Goal: Task Accomplishment & Management: Complete application form

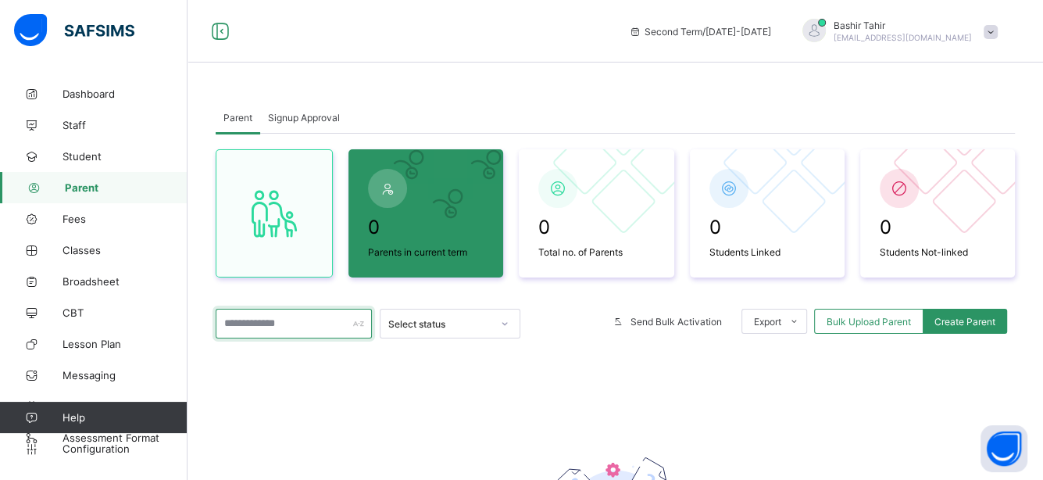
click at [356, 324] on div at bounding box center [294, 324] width 156 height 30
click at [106, 377] on span "Messaging" at bounding box center [124, 375] width 125 height 12
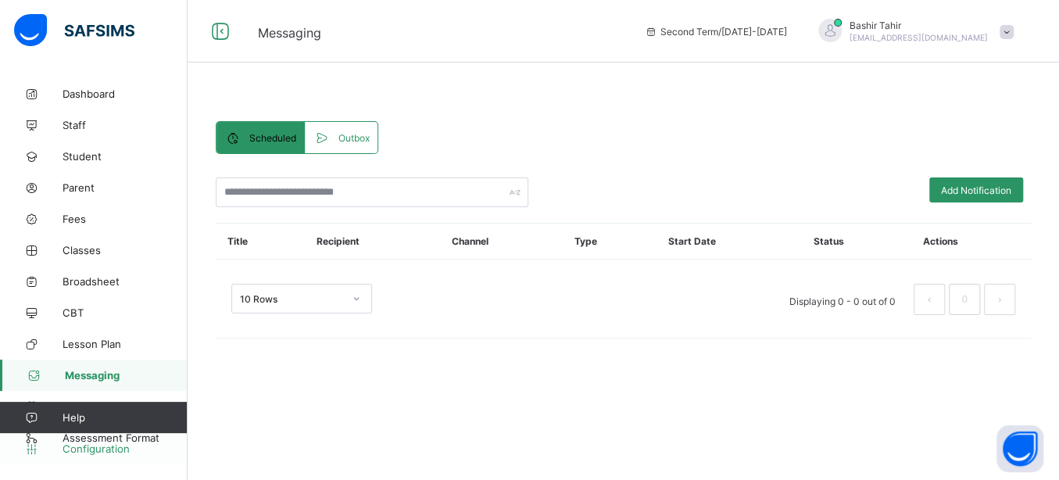
click at [82, 433] on link "Configuration" at bounding box center [93, 448] width 187 height 31
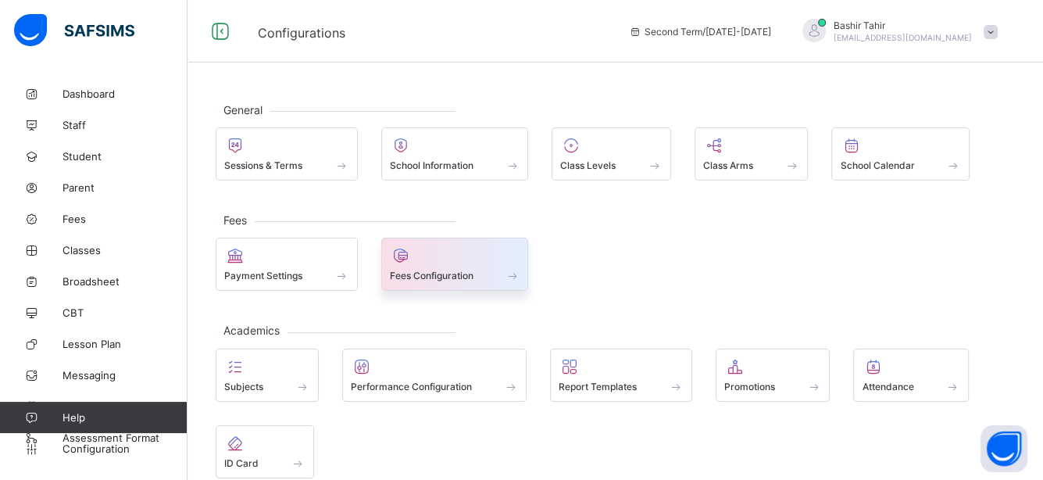
click at [509, 277] on span at bounding box center [513, 275] width 16 height 13
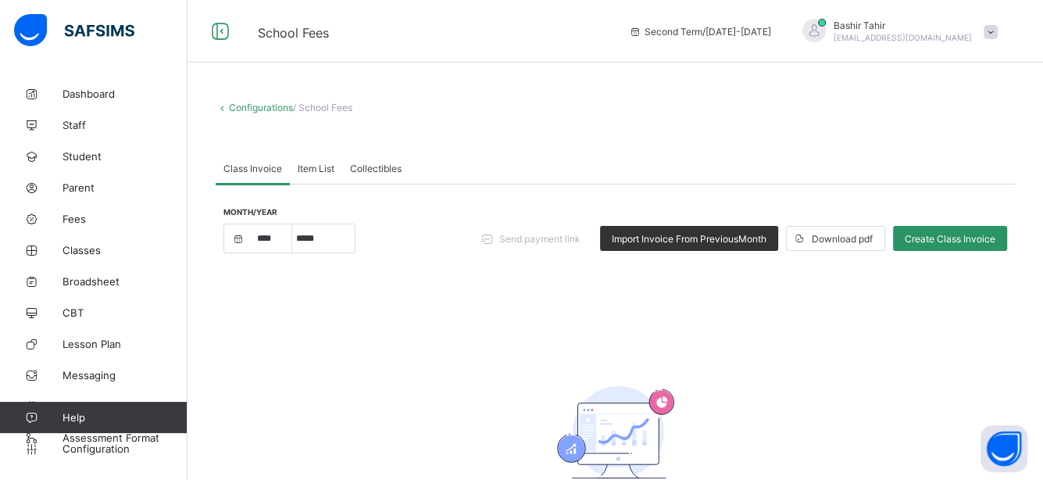
click at [304, 173] on div "Item List" at bounding box center [316, 167] width 52 height 31
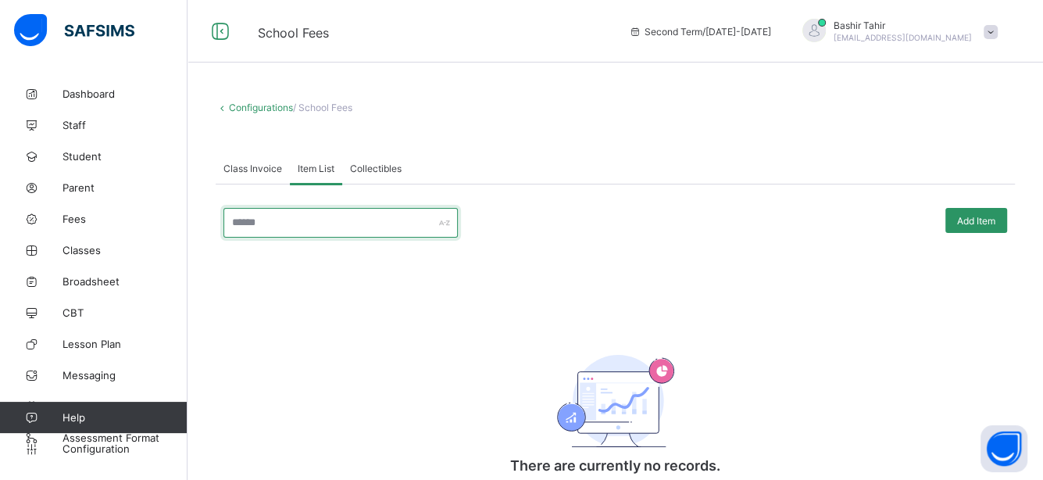
click at [447, 220] on div at bounding box center [340, 223] width 234 height 30
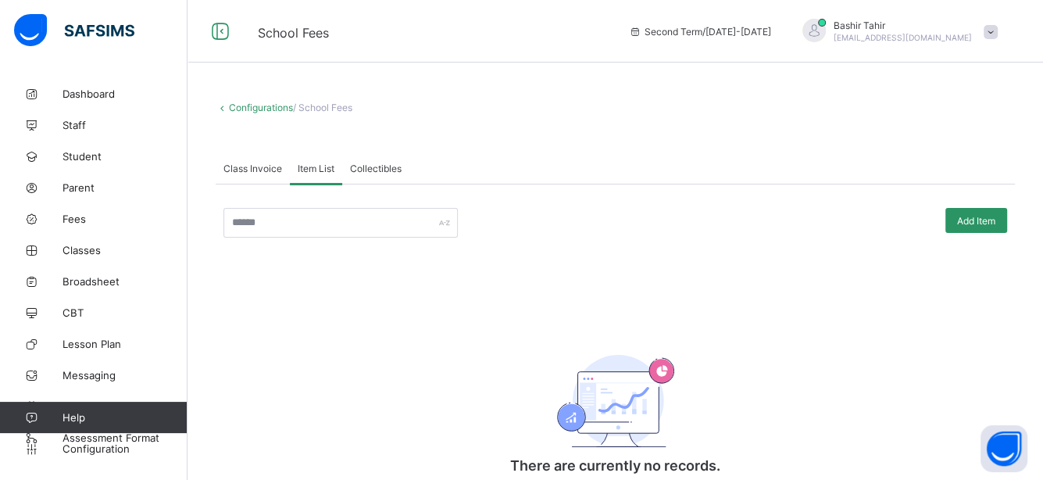
click at [273, 172] on span "Class Invoice" at bounding box center [252, 168] width 59 height 12
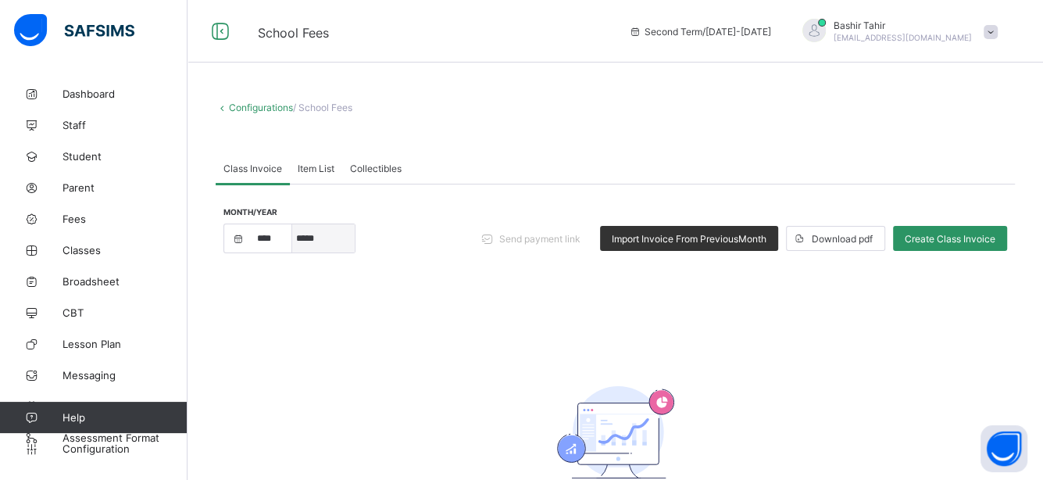
click at [313, 243] on select "*****" at bounding box center [323, 238] width 62 height 28
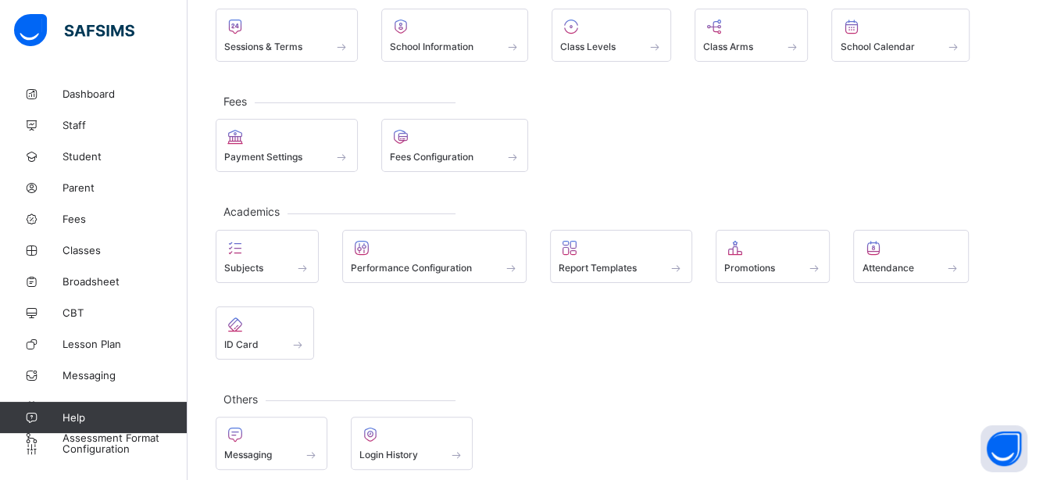
scroll to position [128, 0]
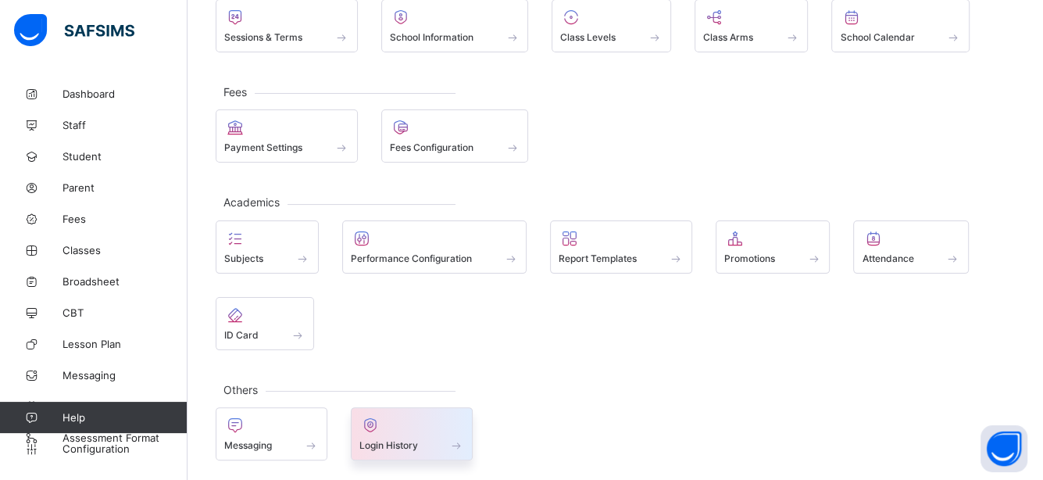
click at [399, 428] on div at bounding box center [411, 425] width 105 height 19
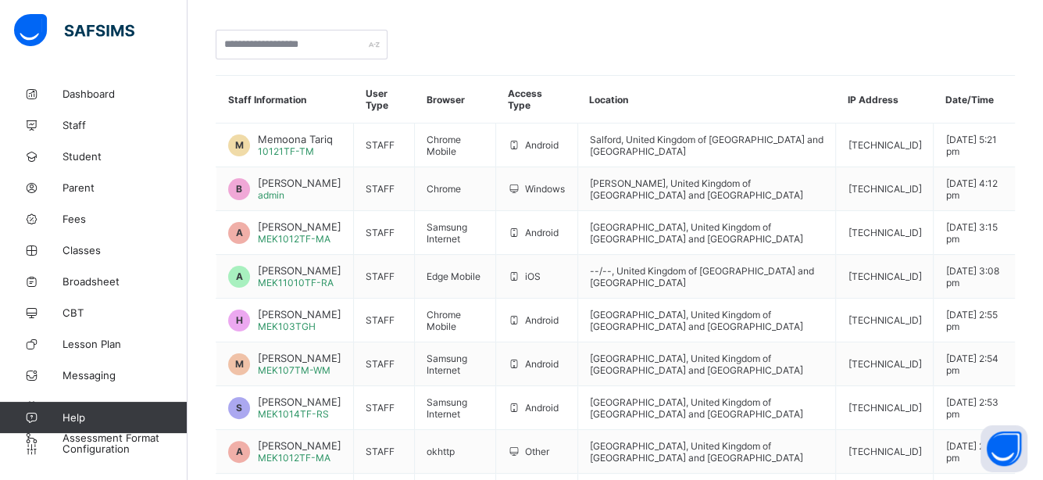
scroll to position [134, 0]
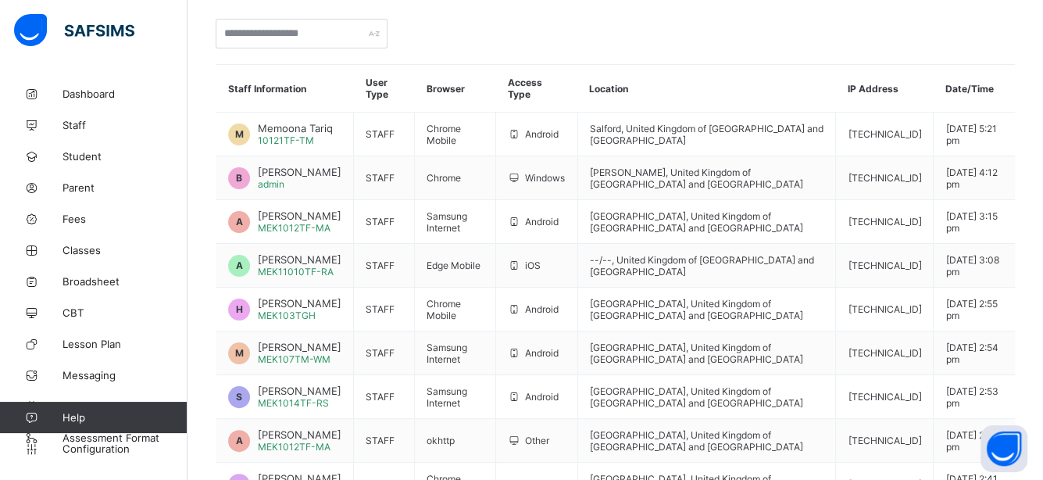
drag, startPoint x: 1058, startPoint y: 417, endPoint x: 1055, endPoint y: 321, distance: 96.1
click at [1042, 321] on html "Login History Second Term / [DATE]-[DATE] [PERSON_NAME] [EMAIL_ADDRESS][DOMAIN_…" at bounding box center [521, 243] width 1043 height 754
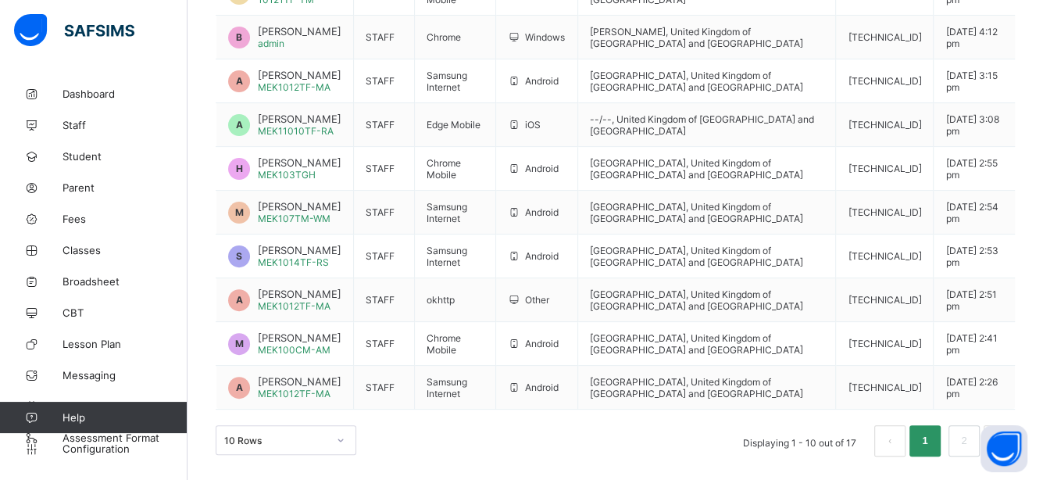
scroll to position [309, 0]
click at [971, 443] on link "2" at bounding box center [963, 440] width 15 height 20
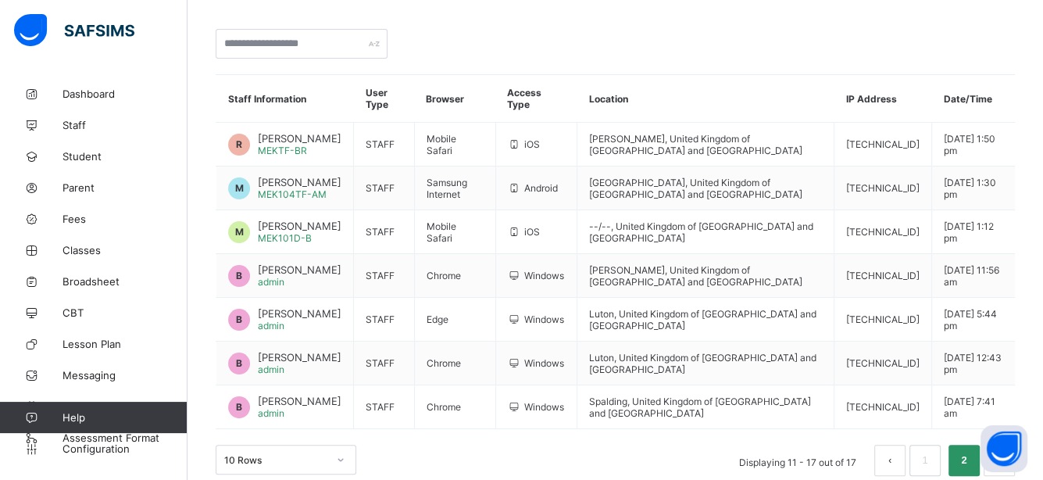
scroll to position [145, 0]
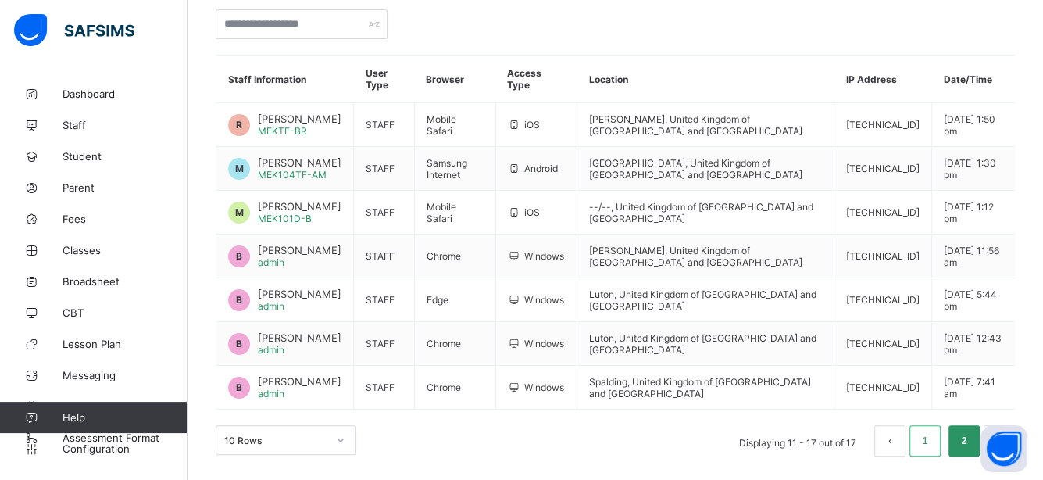
click at [932, 448] on link "1" at bounding box center [924, 440] width 15 height 20
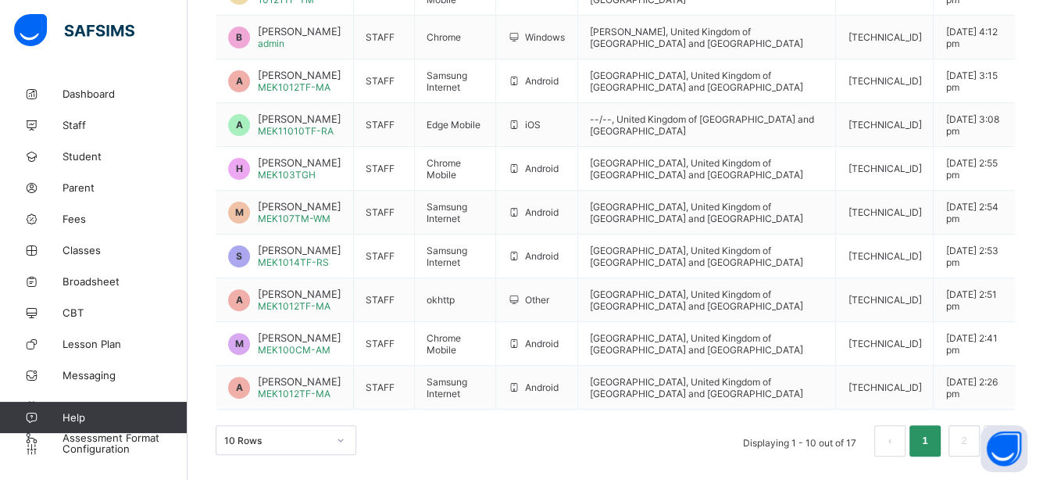
scroll to position [309, 0]
click at [971, 440] on link "2" at bounding box center [963, 440] width 15 height 20
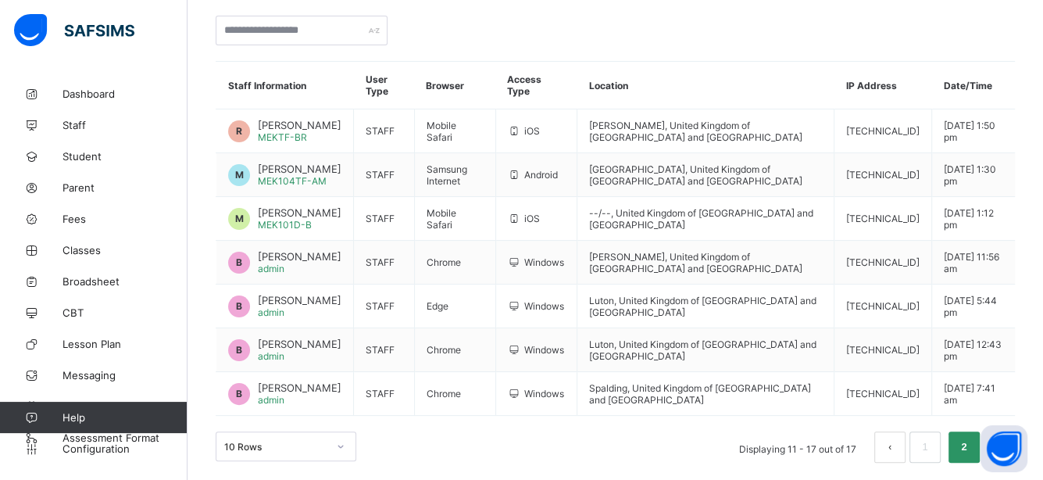
scroll to position [145, 0]
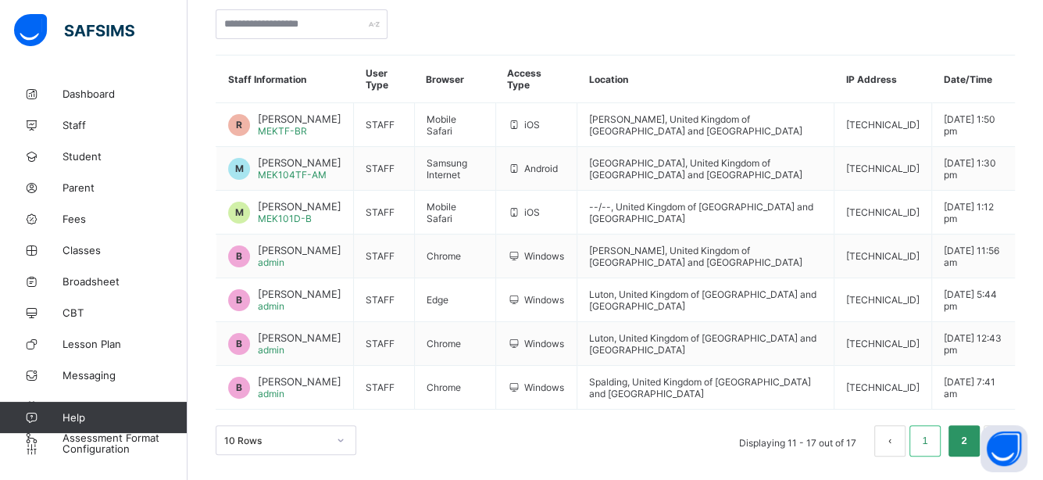
click at [932, 448] on link "1" at bounding box center [924, 440] width 15 height 20
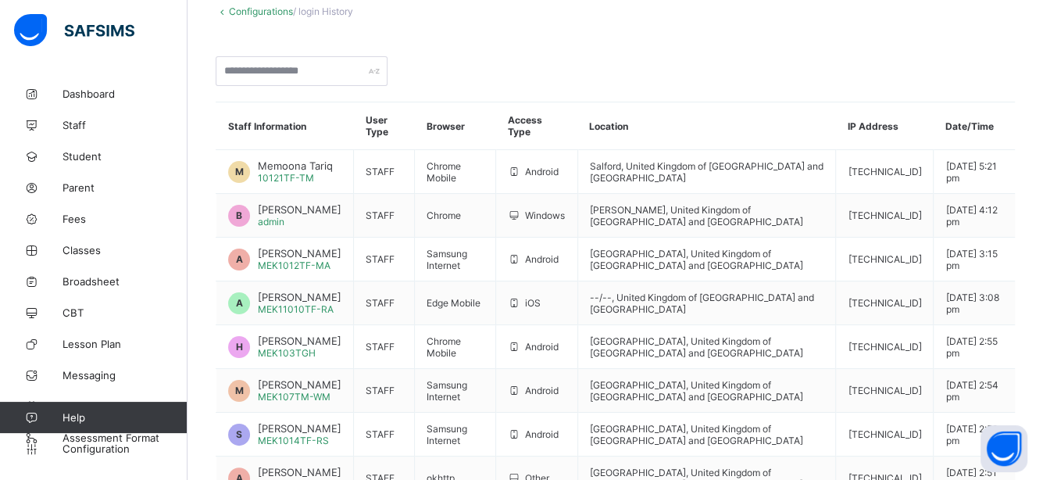
scroll to position [90, 0]
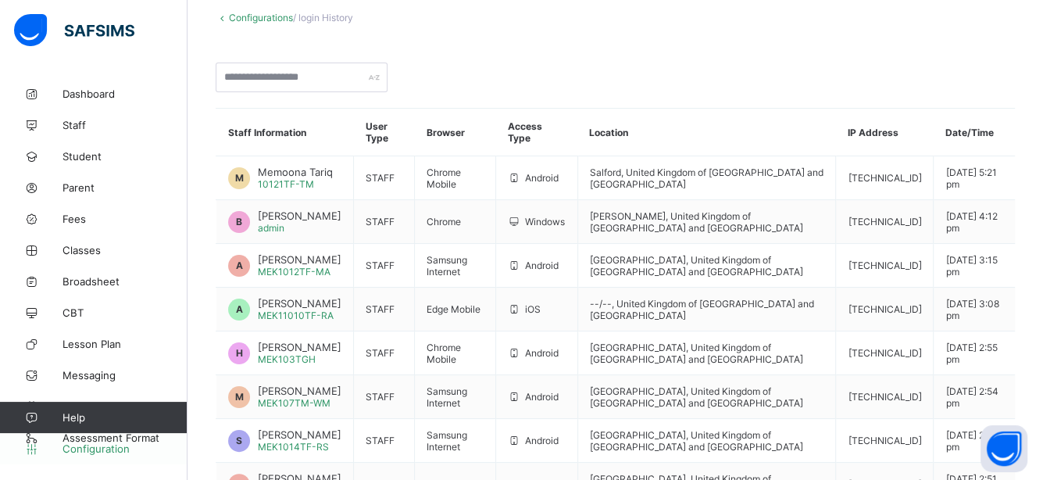
click at [134, 434] on link "Configuration" at bounding box center [93, 448] width 187 height 31
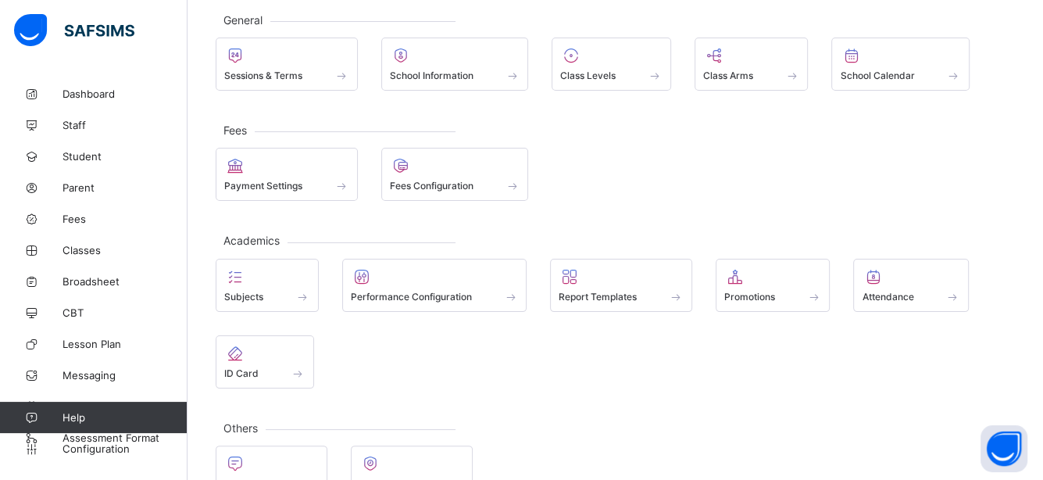
scroll to position [108, 0]
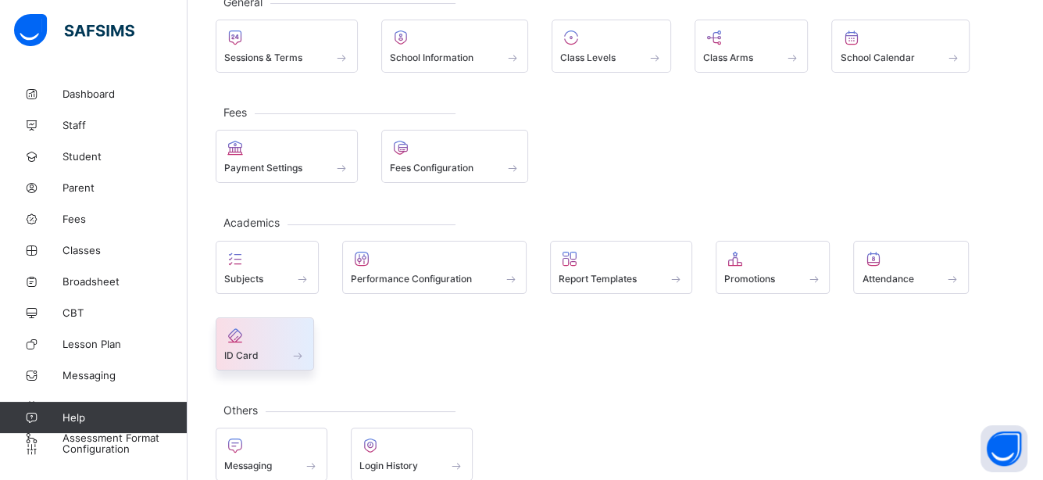
click at [241, 350] on span "ID Card" at bounding box center [241, 355] width 34 height 12
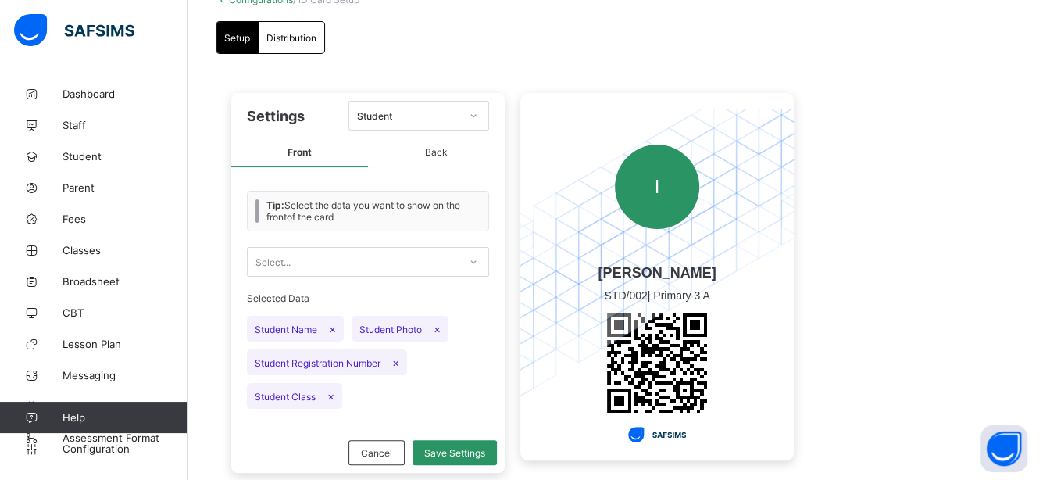
click at [462, 260] on div at bounding box center [473, 261] width 27 height 25
click at [475, 331] on div "Selected Data Student Name × Student Photo × Student Registration Number × Stud…" at bounding box center [368, 350] width 242 height 132
click at [470, 256] on icon at bounding box center [473, 262] width 9 height 16
click at [416, 119] on div "Student" at bounding box center [408, 116] width 103 height 12
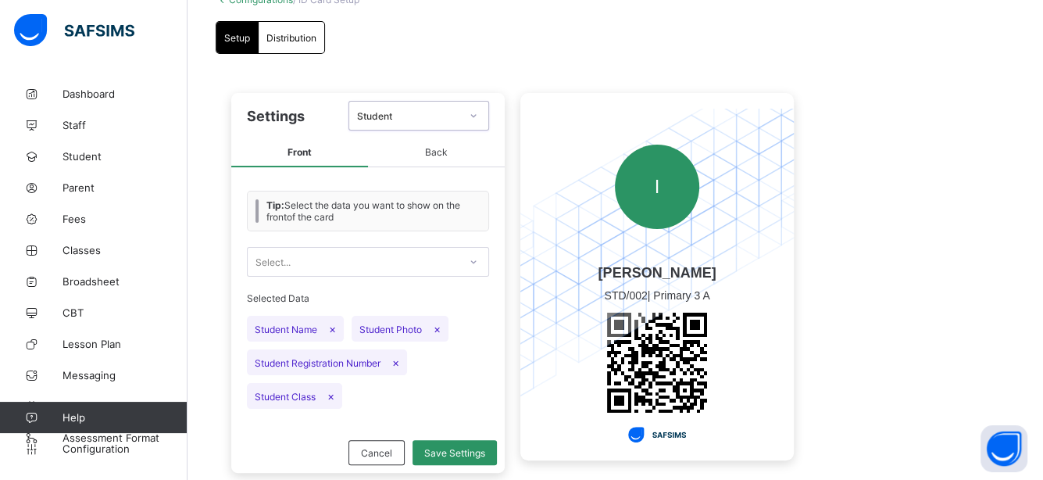
click at [472, 117] on icon at bounding box center [473, 116] width 9 height 16
type input "*"
click at [445, 321] on span "Student Photo ×" at bounding box center [400, 329] width 97 height 26
click at [453, 150] on span "Back" at bounding box center [436, 152] width 137 height 29
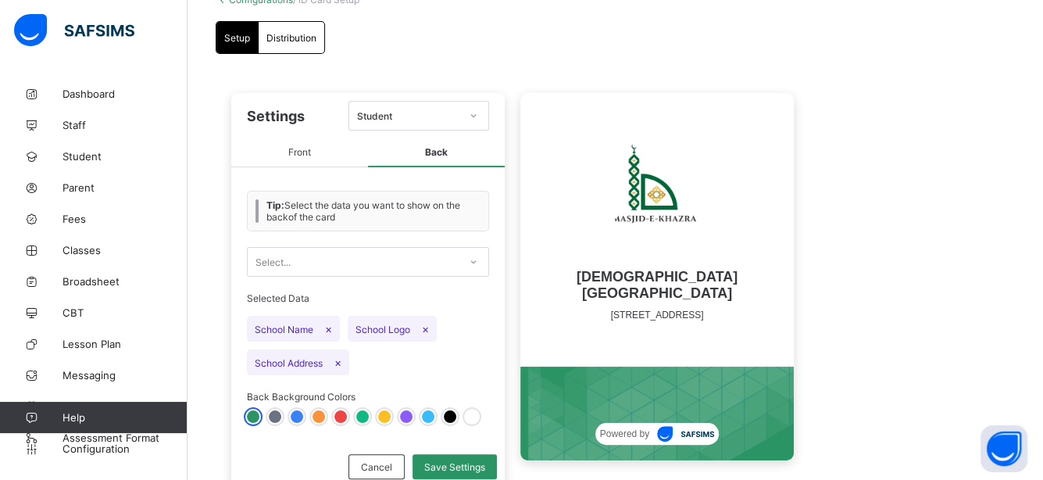
click at [278, 416] on div at bounding box center [368, 416] width 242 height 12
click at [291, 413] on div at bounding box center [297, 416] width 12 height 12
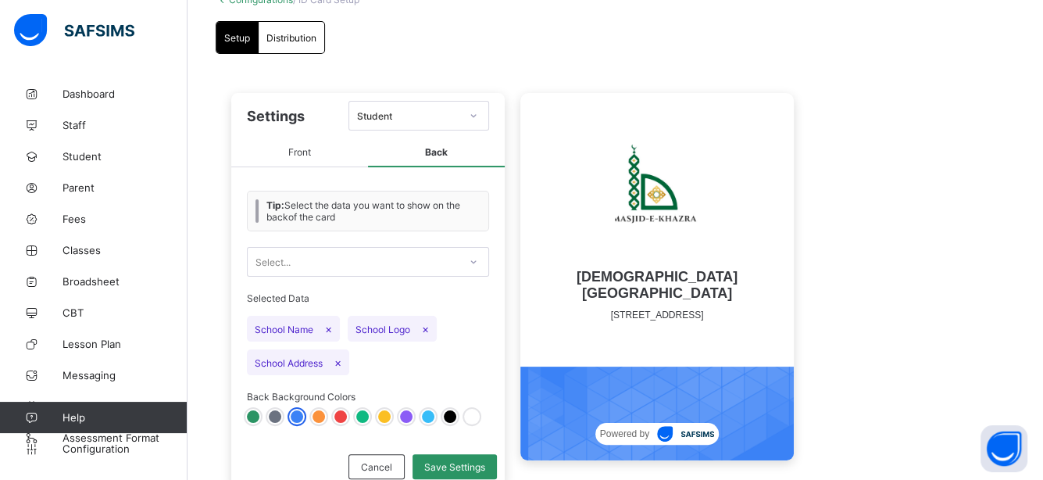
click at [255, 410] on div at bounding box center [253, 416] width 12 height 12
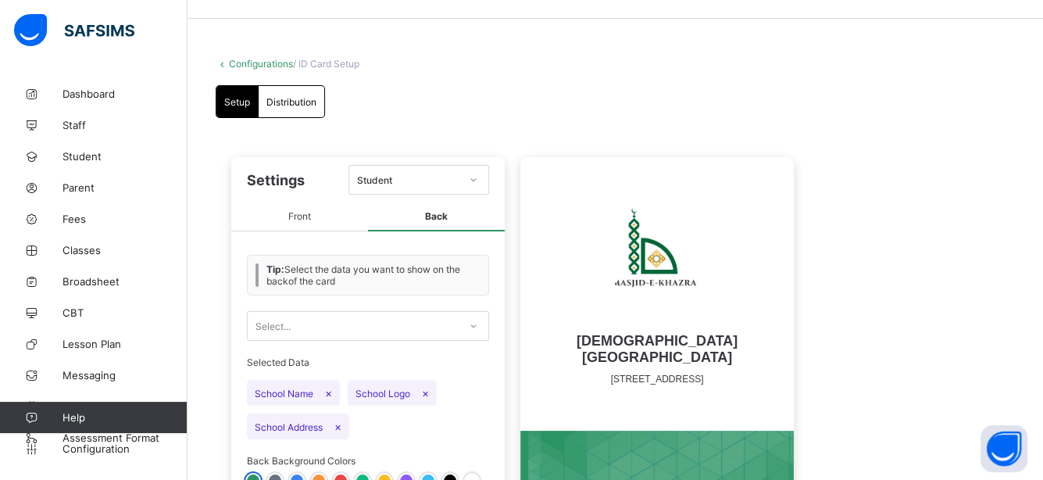
scroll to position [42, 0]
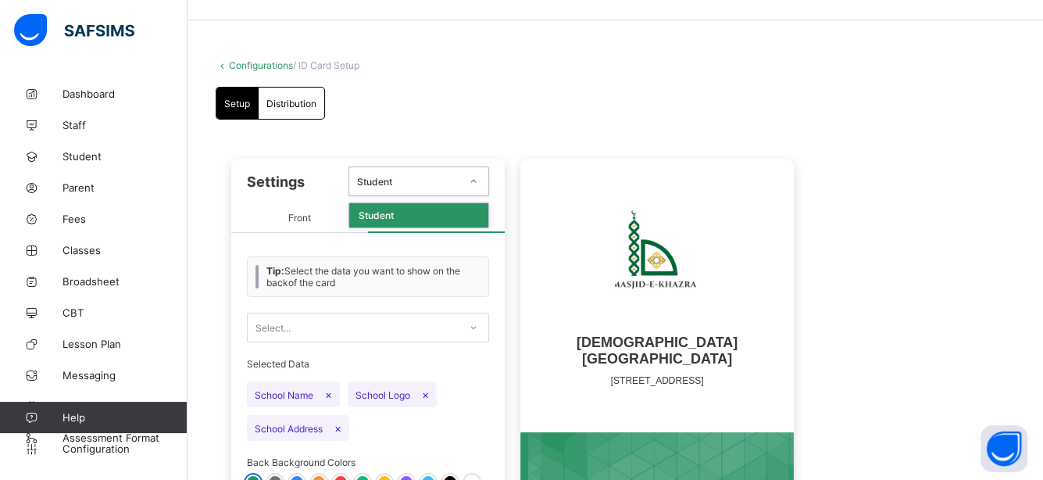
click at [464, 180] on div at bounding box center [473, 181] width 27 height 25
click at [405, 216] on div "Student" at bounding box center [418, 215] width 139 height 24
click at [295, 112] on div "Distribution" at bounding box center [292, 102] width 66 height 31
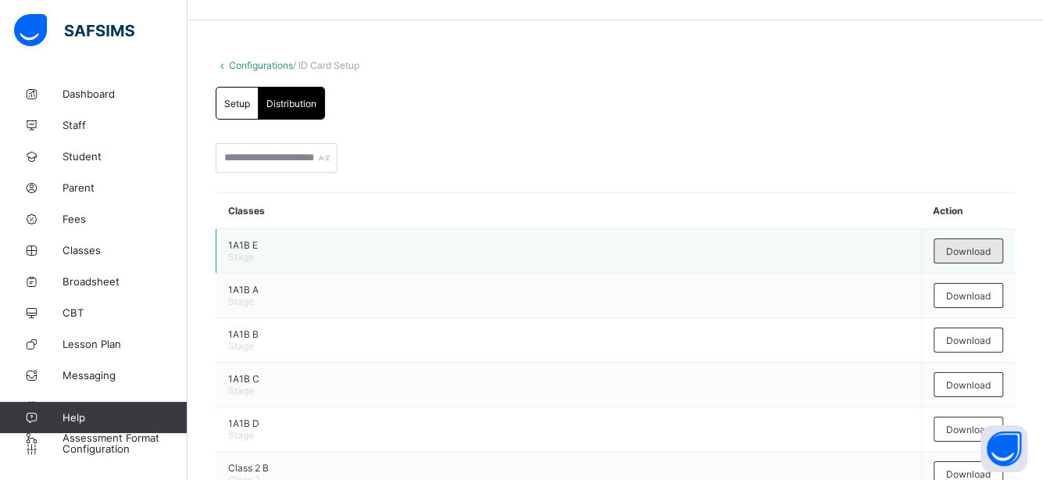
click at [980, 252] on span "Download" at bounding box center [968, 251] width 45 height 12
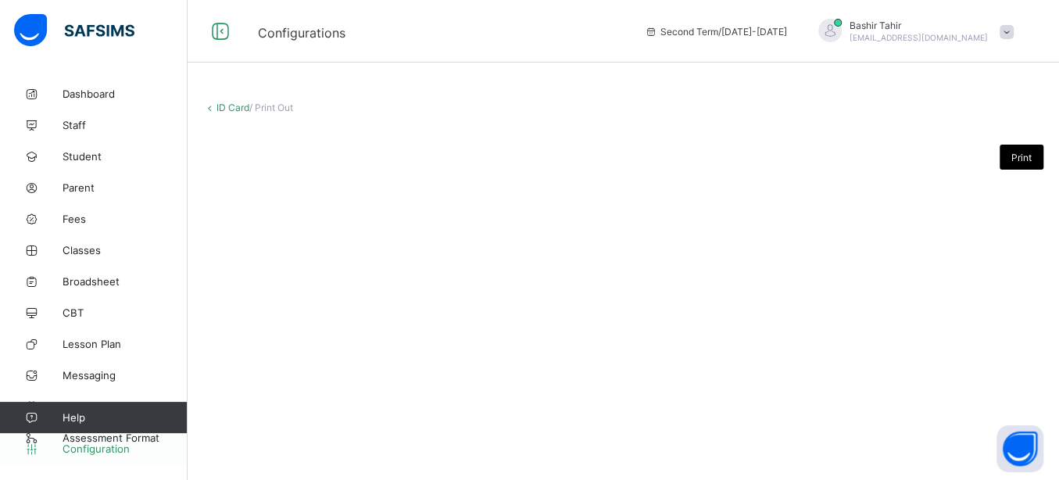
click at [101, 442] on span "Configuration" at bounding box center [124, 448] width 124 height 12
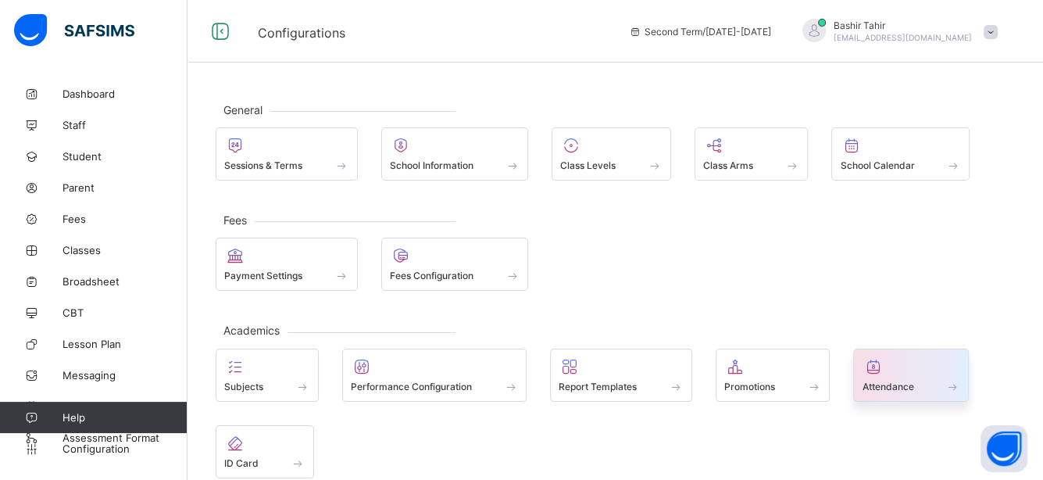
click at [936, 372] on div at bounding box center [911, 366] width 98 height 19
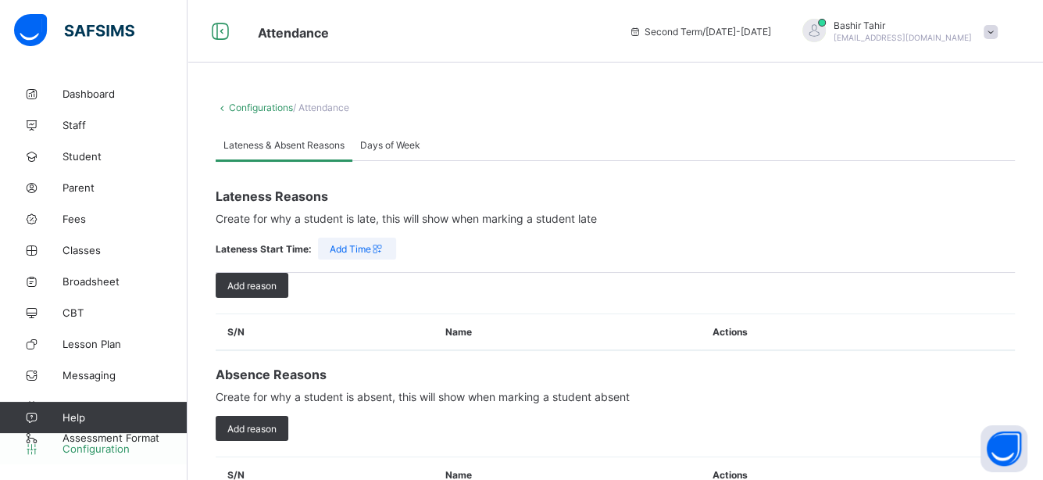
click at [105, 450] on span "Configuration" at bounding box center [124, 448] width 124 height 12
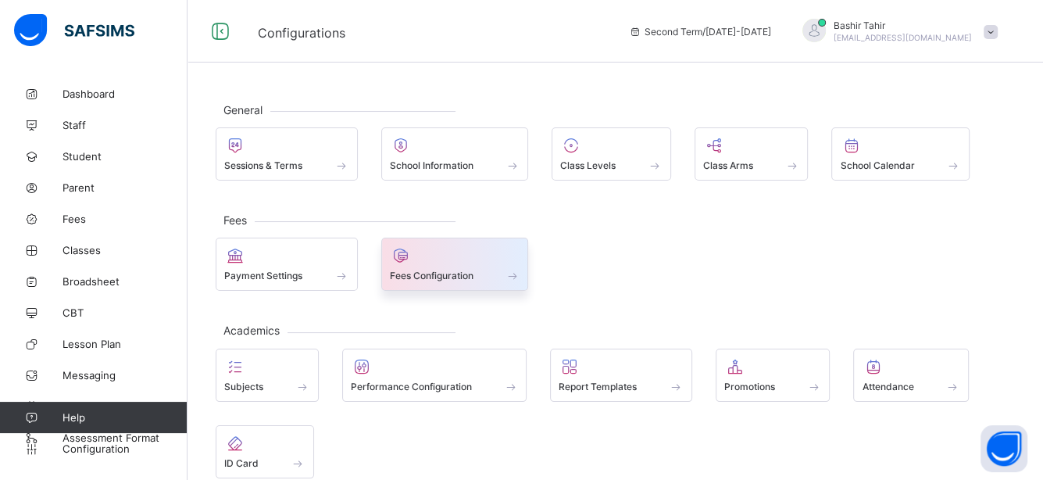
click at [516, 275] on span at bounding box center [513, 275] width 16 height 13
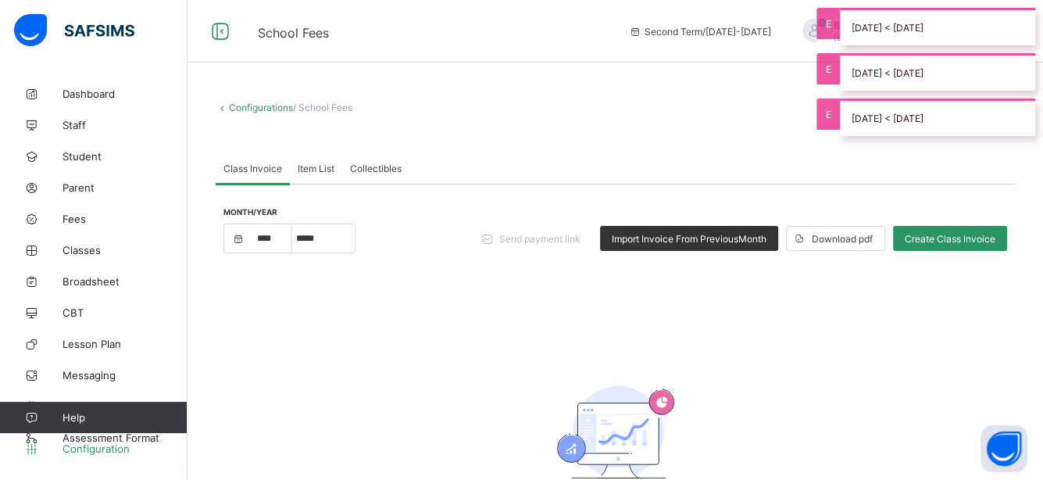
click at [120, 434] on link "Configuration" at bounding box center [93, 448] width 187 height 31
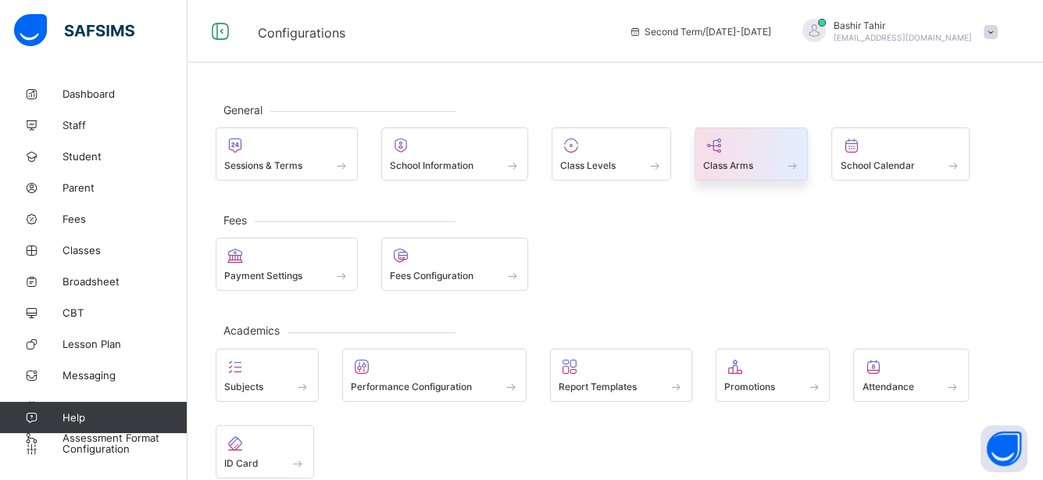
click at [764, 170] on div "Class Arms" at bounding box center [751, 165] width 97 height 13
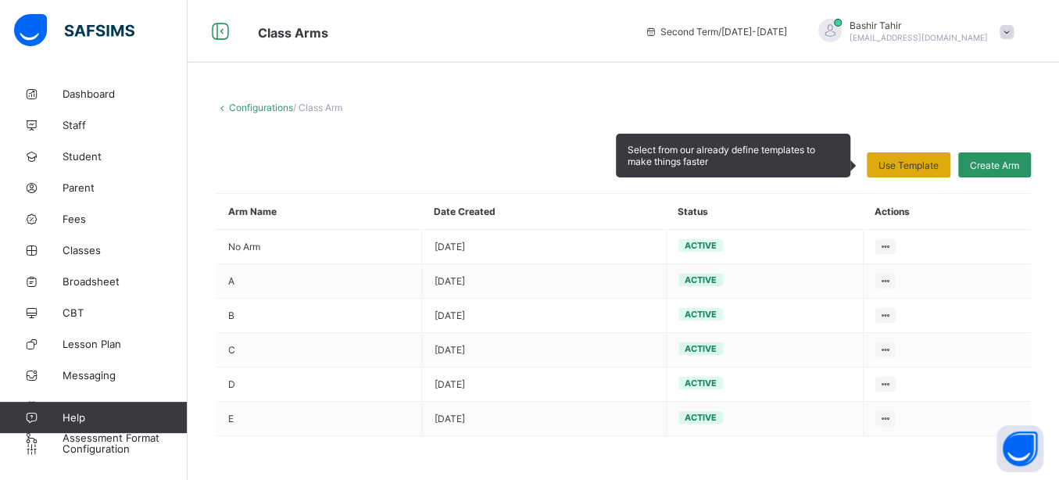
click at [922, 159] on span "Use Template" at bounding box center [908, 165] width 60 height 12
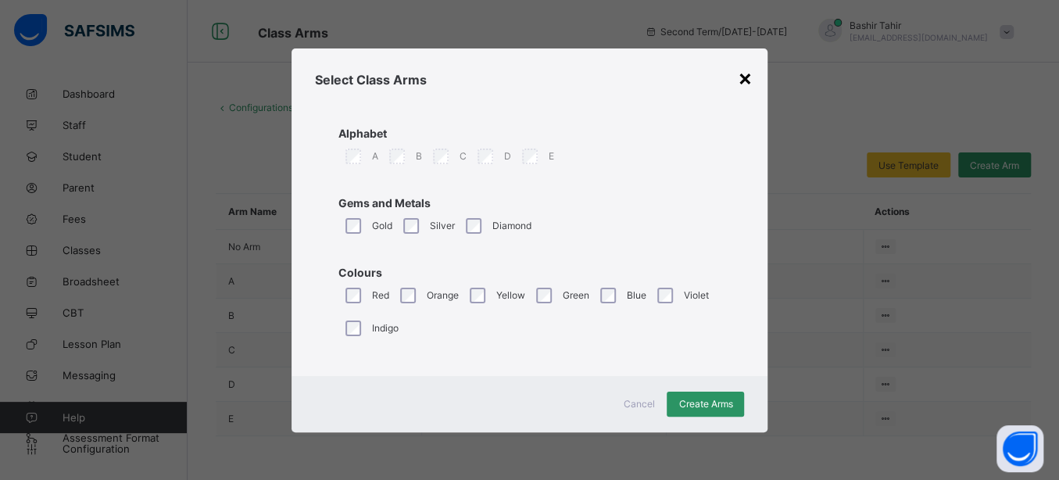
click at [743, 77] on div "×" at bounding box center [744, 77] width 15 height 27
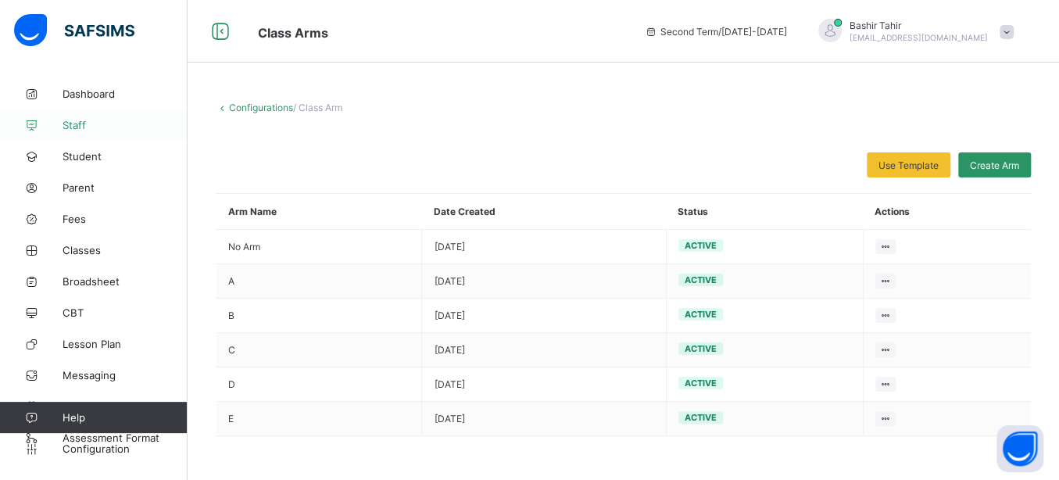
click at [91, 125] on span "Staff" at bounding box center [124, 125] width 125 height 12
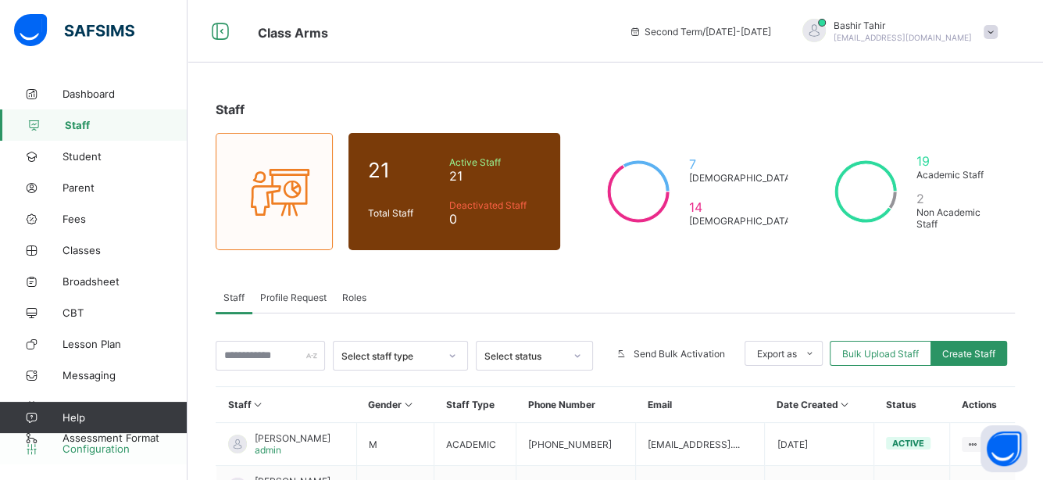
click at [87, 443] on span "Configuration" at bounding box center [124, 448] width 124 height 12
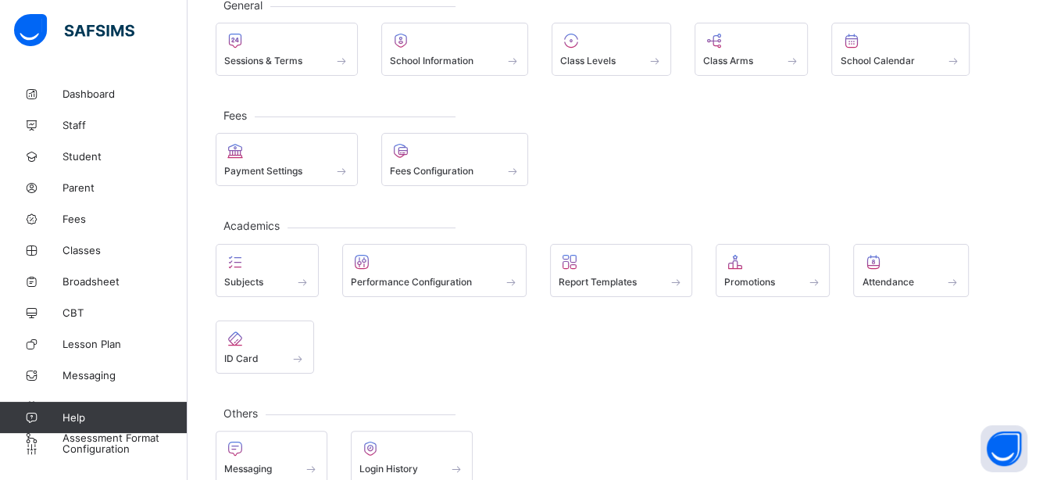
scroll to position [128, 0]
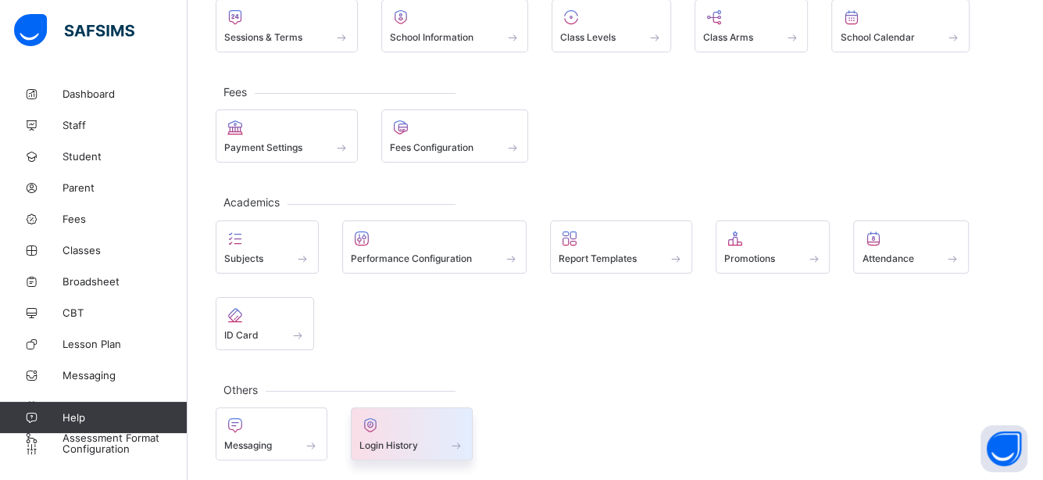
click at [377, 441] on span "Login History" at bounding box center [388, 445] width 59 height 12
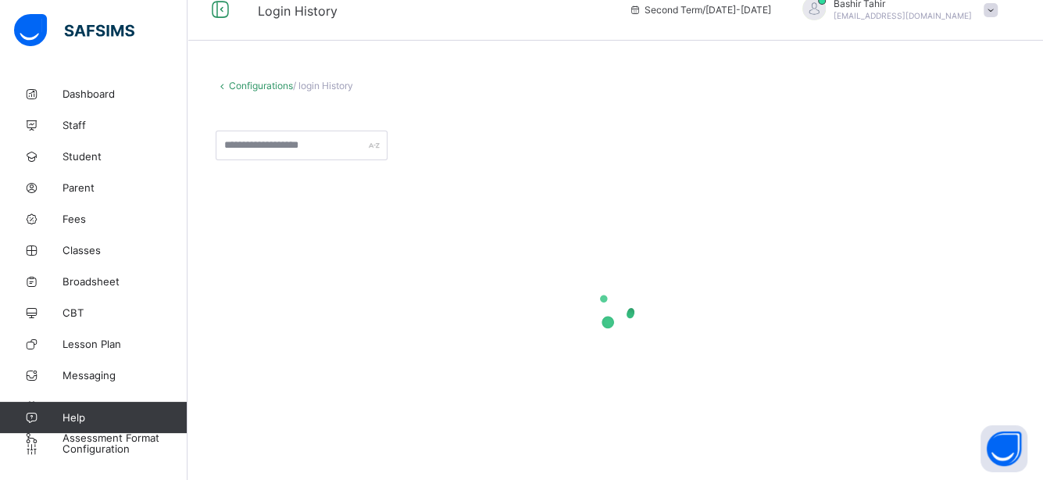
scroll to position [128, 0]
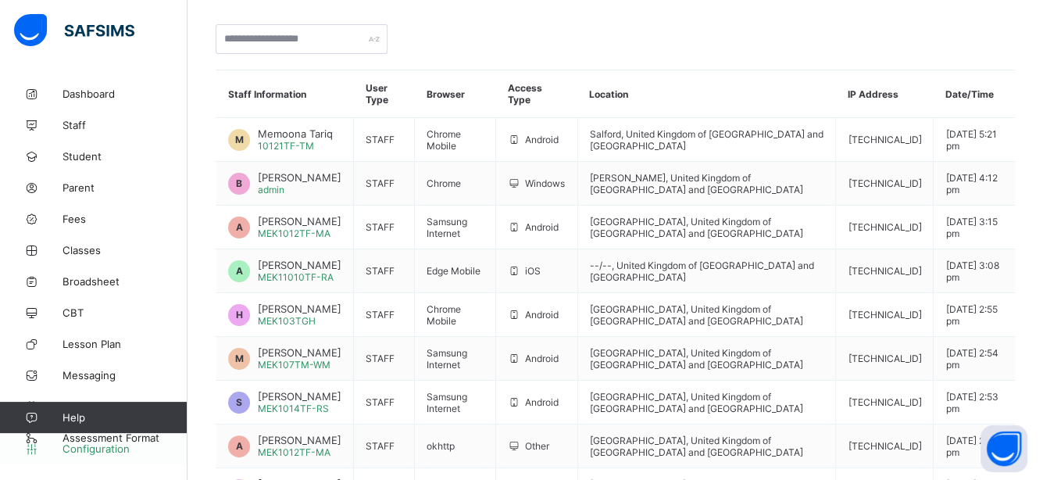
click at [127, 442] on span "Configuration" at bounding box center [124, 448] width 124 height 12
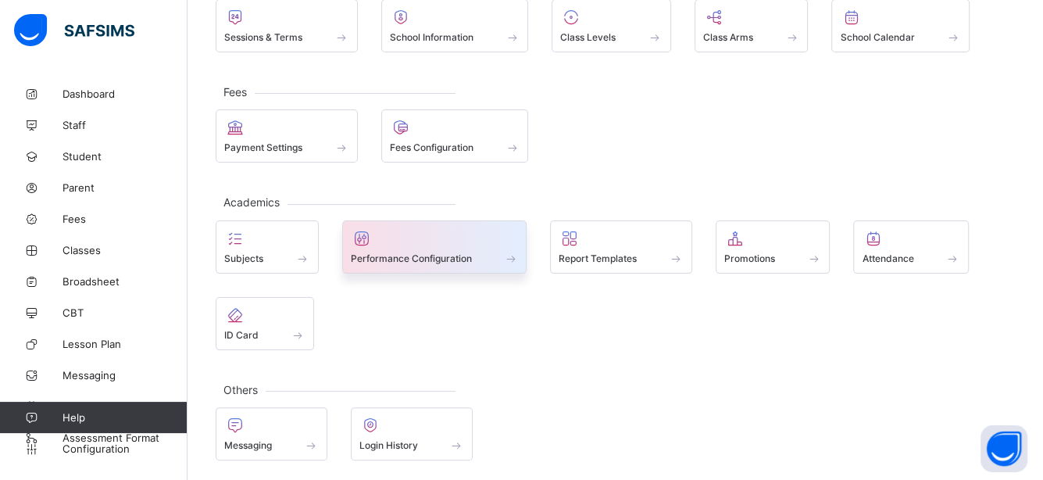
click at [387, 253] on span "Performance Configuration" at bounding box center [411, 258] width 121 height 12
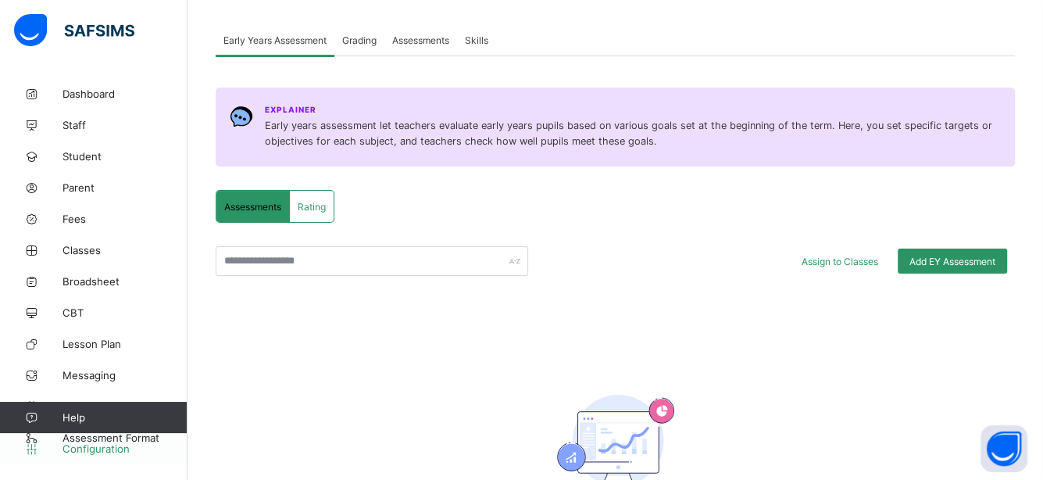
click at [104, 443] on span "Configuration" at bounding box center [124, 448] width 124 height 12
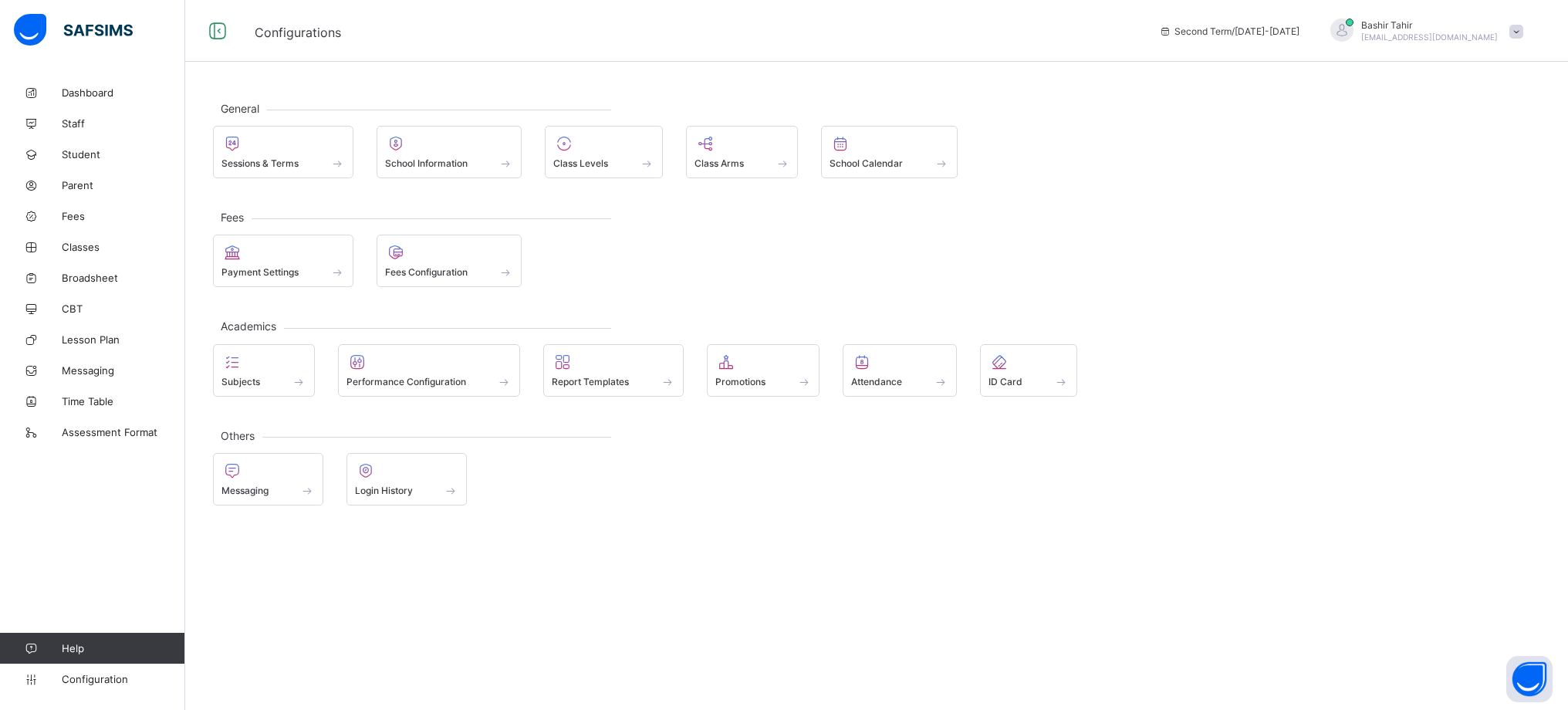
drag, startPoint x: 1881, startPoint y: 0, endPoint x: 714, endPoint y: 523, distance: 1278.8
click at [714, 473] on div "General Sessions & Terms School Information Class Levels Class Arms School Cale…" at bounding box center [876, 302] width 1383 height 451
click at [138, 434] on span "Assessment Format" at bounding box center [123, 432] width 124 height 12
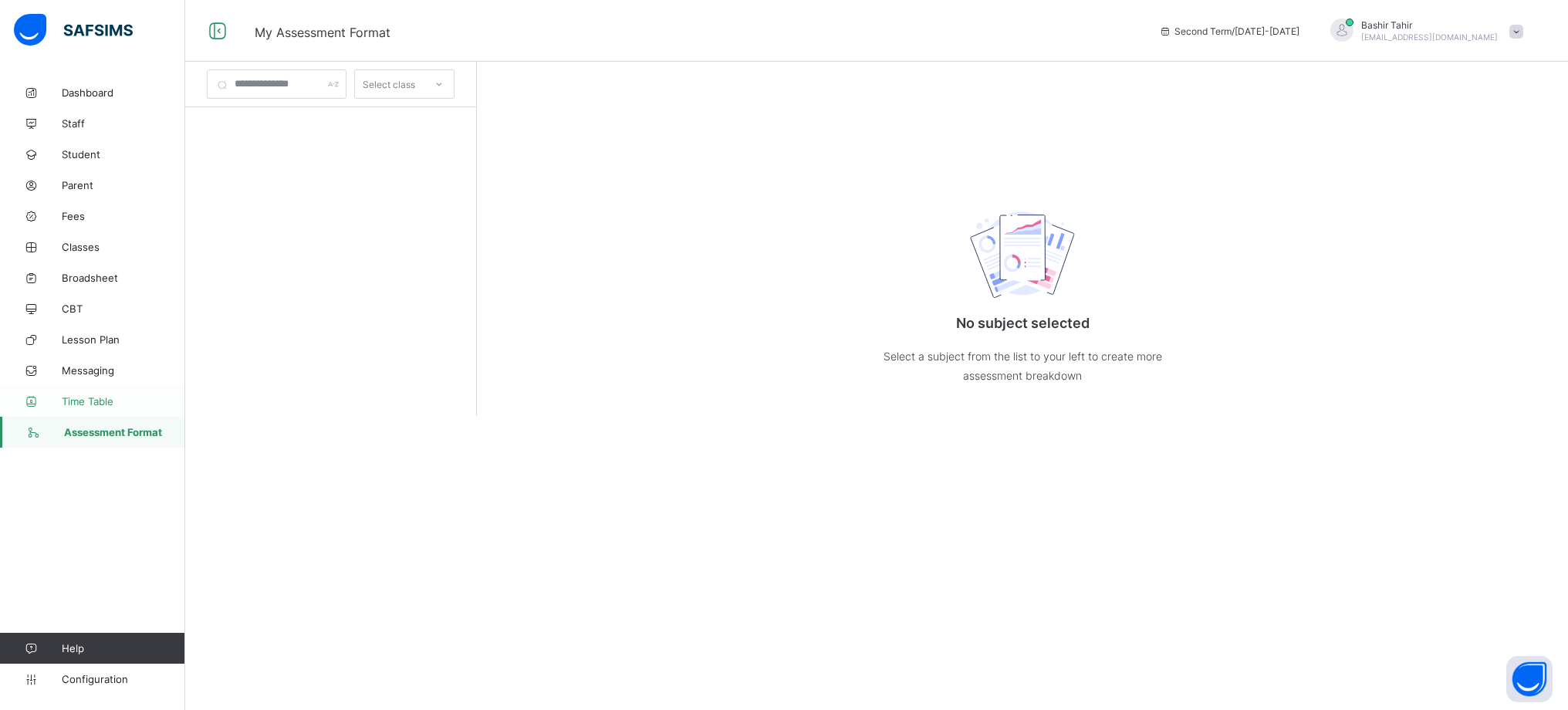
click at [116, 403] on span "Time Table" at bounding box center [123, 401] width 124 height 12
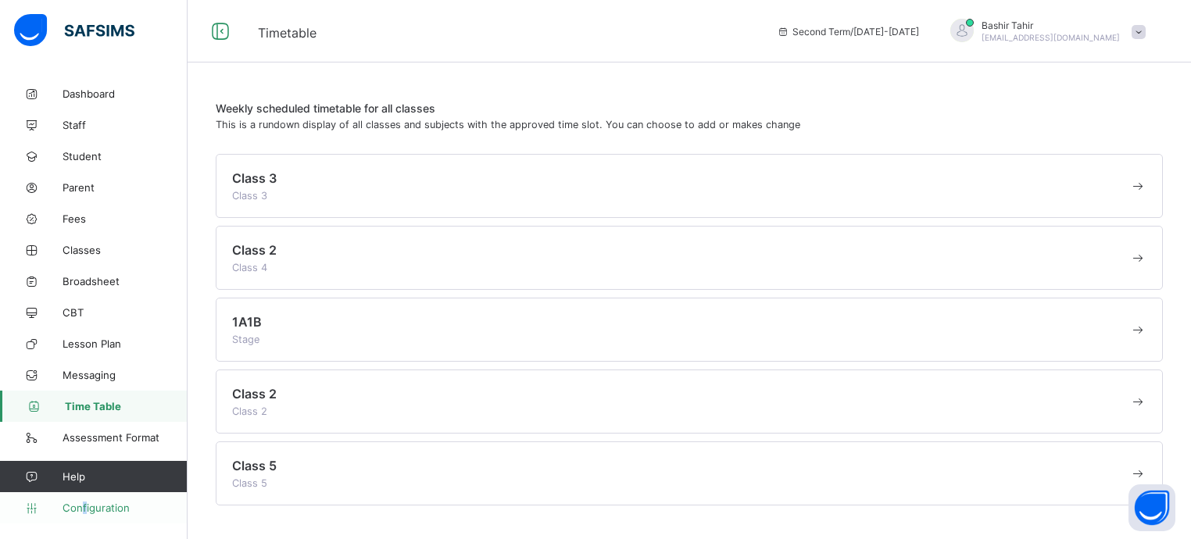
drag, startPoint x: 1459, startPoint y: 9, endPoint x: 84, endPoint y: 501, distance: 1460.1
click at [84, 479] on link "Configuration" at bounding box center [93, 507] width 187 height 31
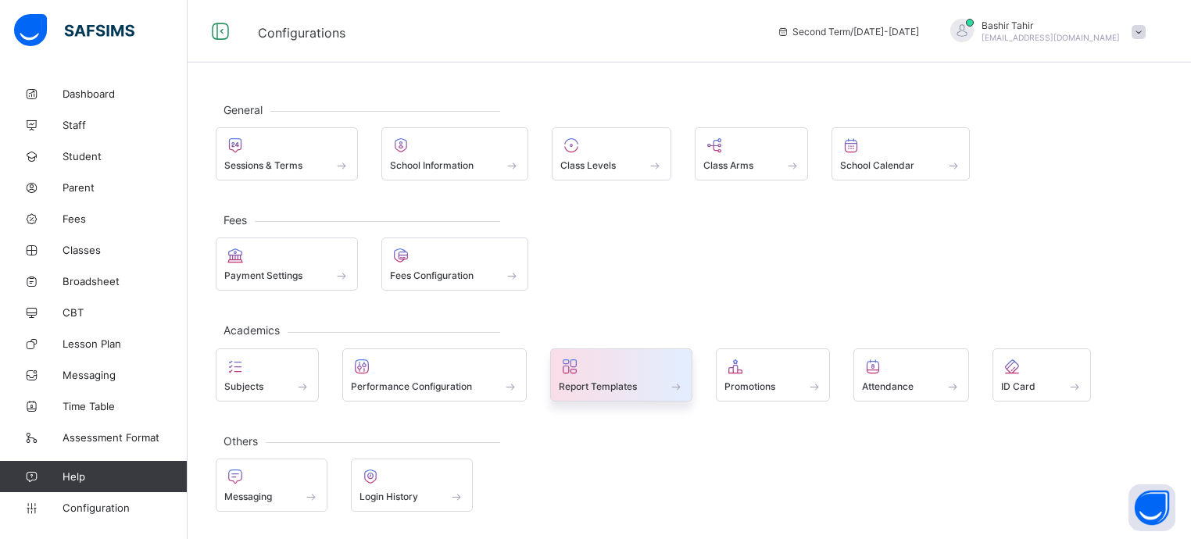
click at [622, 391] on div "Report Templates" at bounding box center [621, 374] width 142 height 53
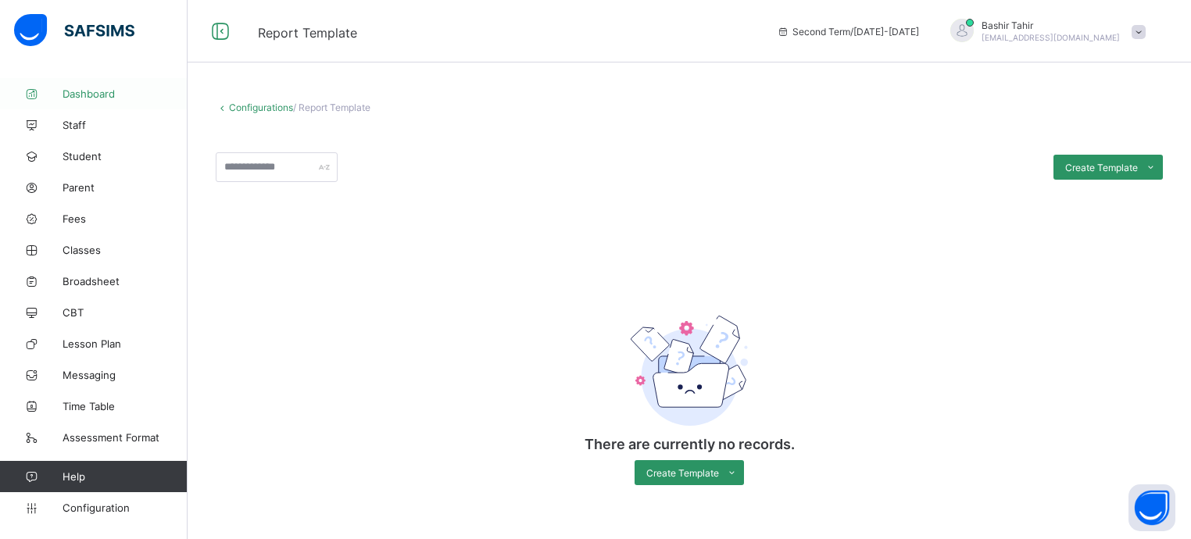
click at [88, 102] on link "Dashboard" at bounding box center [93, 93] width 187 height 31
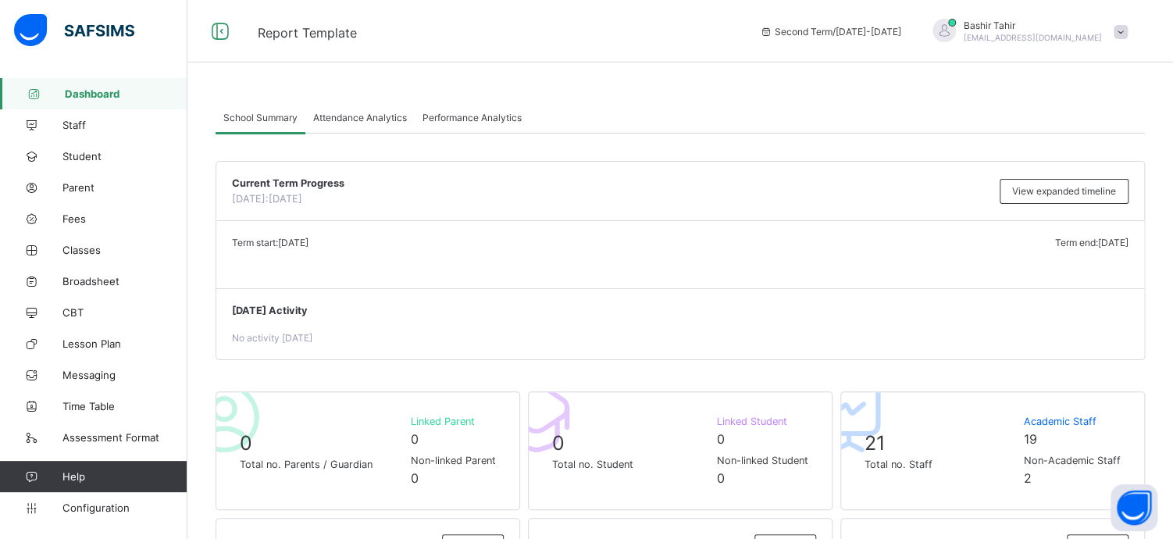
click at [86, 95] on span "Dashboard" at bounding box center [126, 93] width 123 height 12
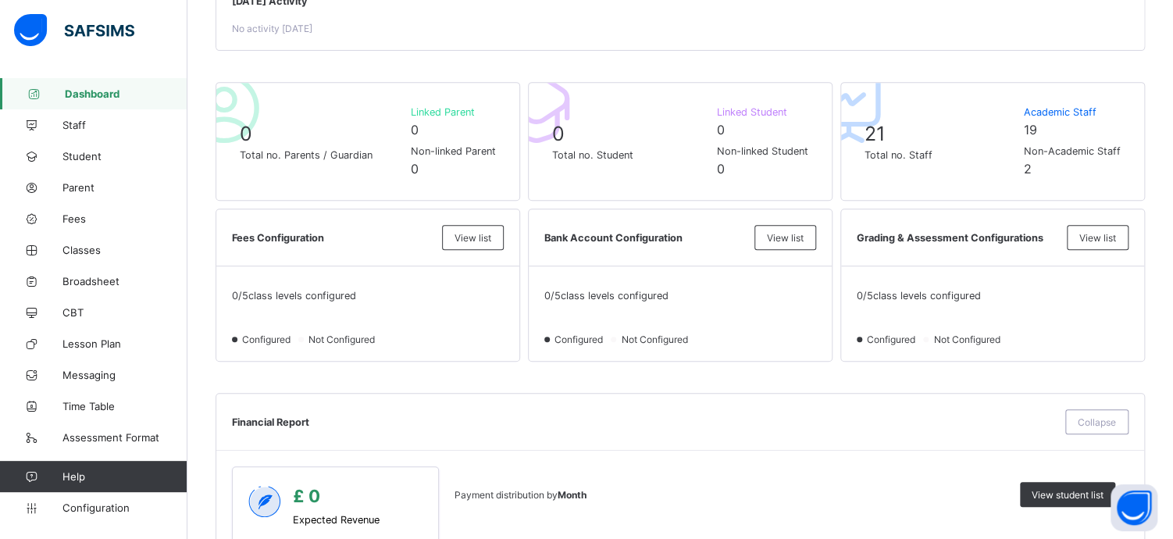
scroll to position [362, 0]
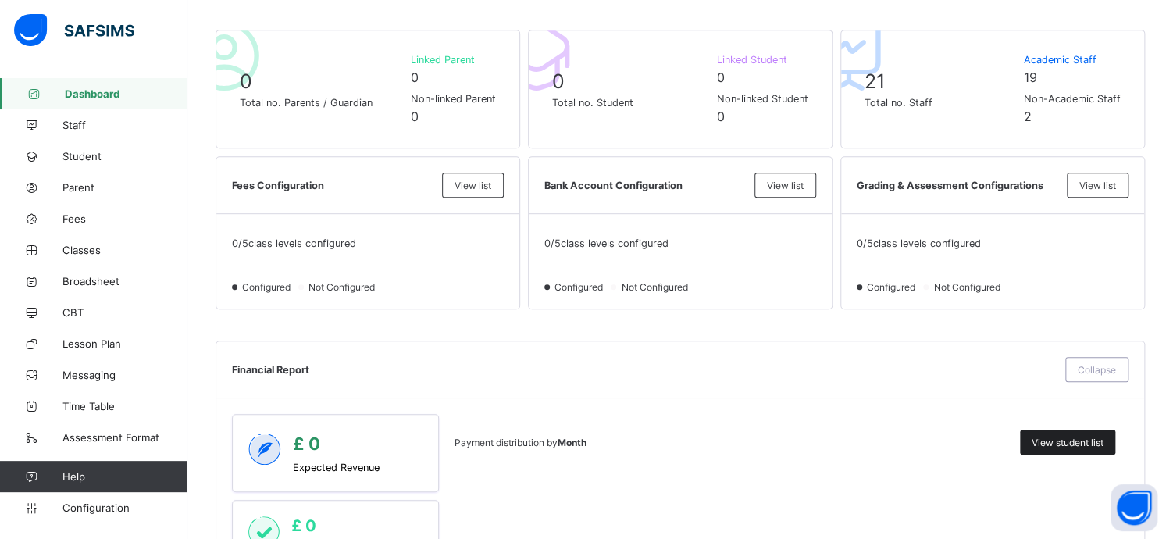
click at [1042, 441] on span "View student list" at bounding box center [1068, 443] width 72 height 12
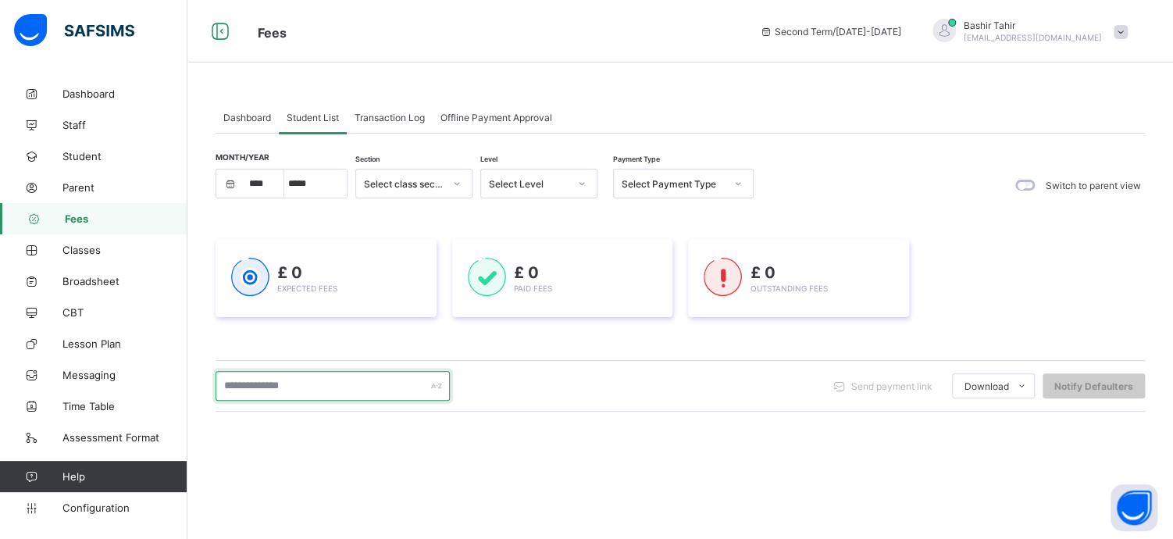
click at [384, 385] on input "text" at bounding box center [333, 386] width 234 height 30
click at [384, 457] on div "Month/Year **** ***** Section Select class section Level Select Level Payment T…" at bounding box center [681, 450] width 930 height 562
click at [80, 148] on link "Student" at bounding box center [93, 156] width 187 height 31
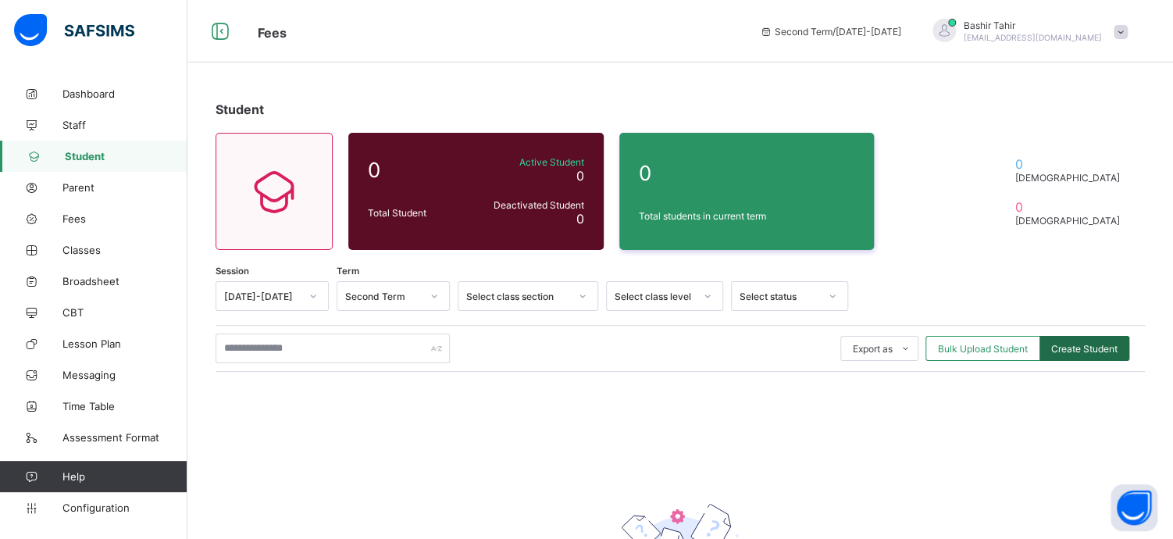
click at [1042, 348] on span "Create Student" at bounding box center [1085, 349] width 66 height 12
select select "**"
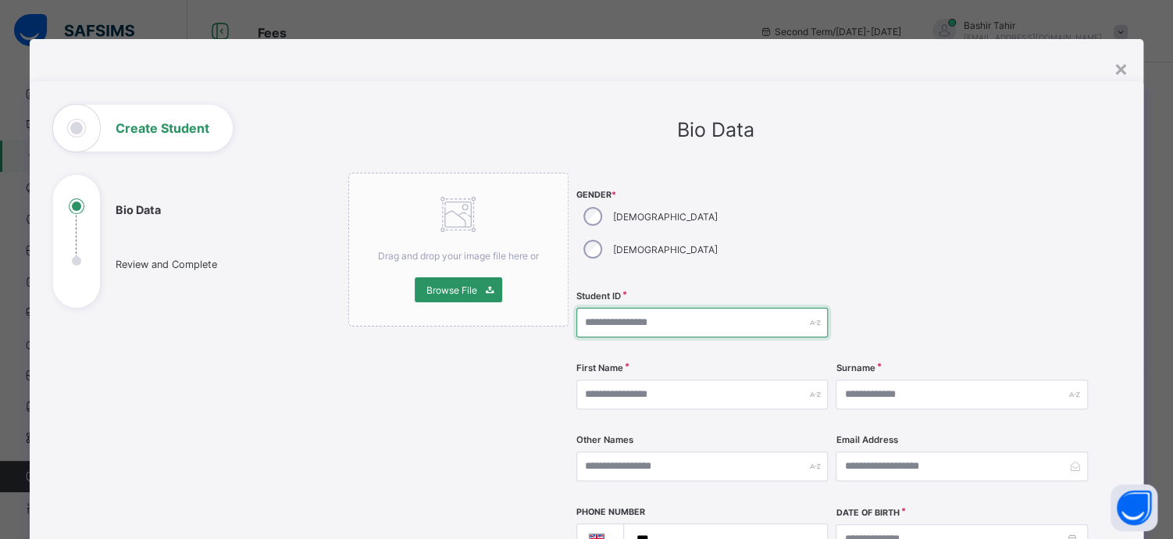
click at [627, 308] on input "text" at bounding box center [703, 323] width 252 height 30
type input "**********"
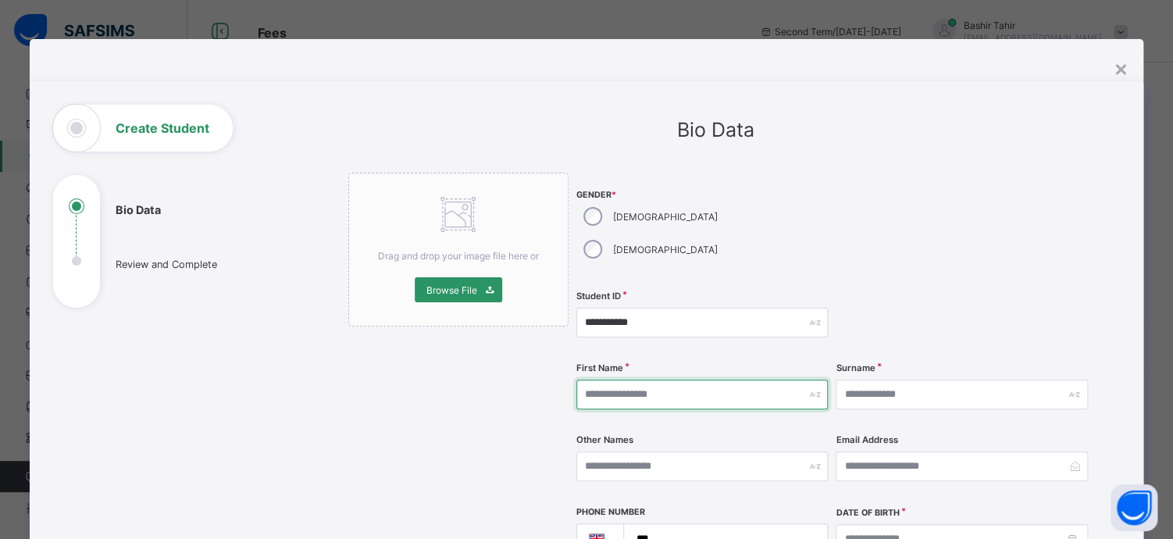
click at [623, 380] on input "text" at bounding box center [703, 395] width 252 height 30
type input "**********"
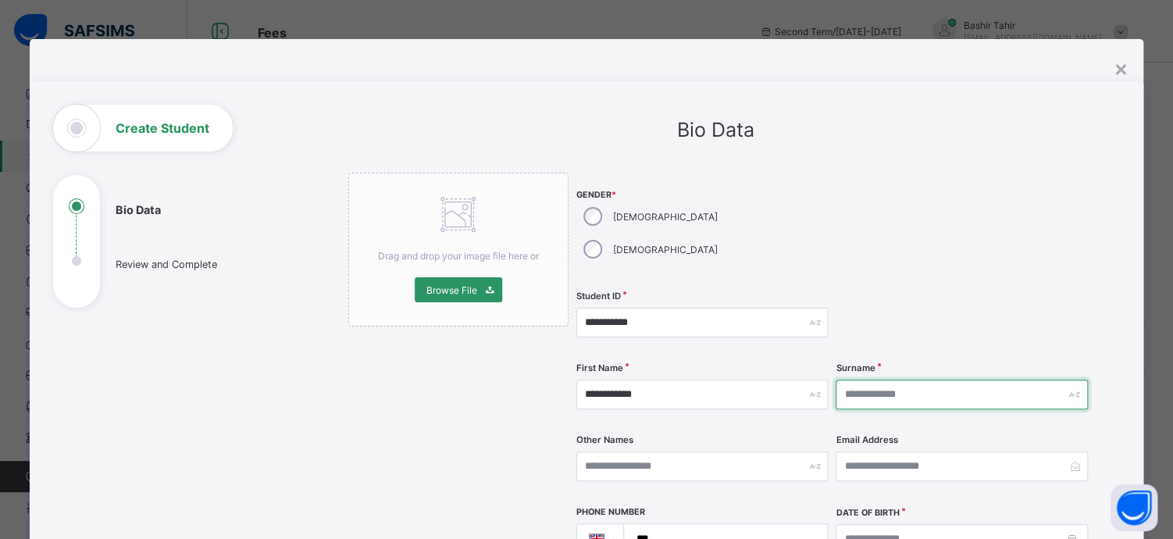
type input "******"
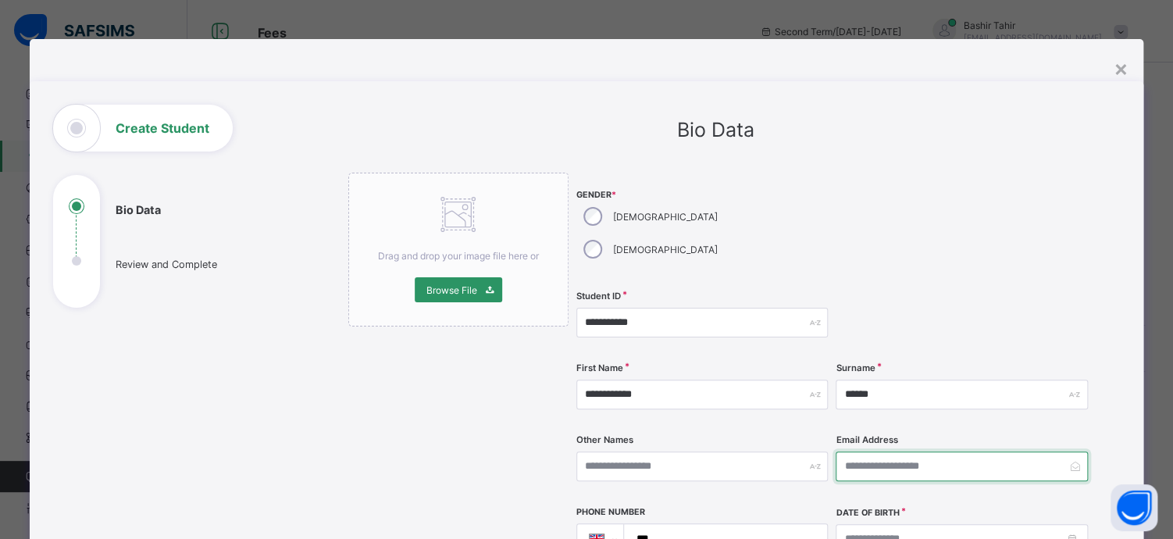
type input "**********"
type input "*******"
type textarea "**********"
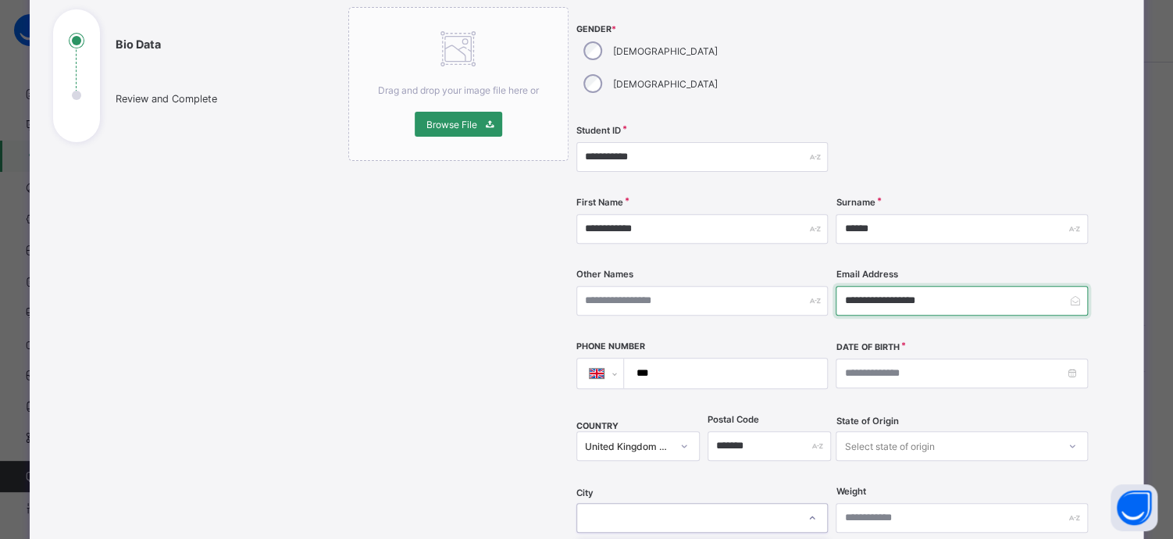
click at [865, 286] on input "**********" at bounding box center [962, 301] width 252 height 30
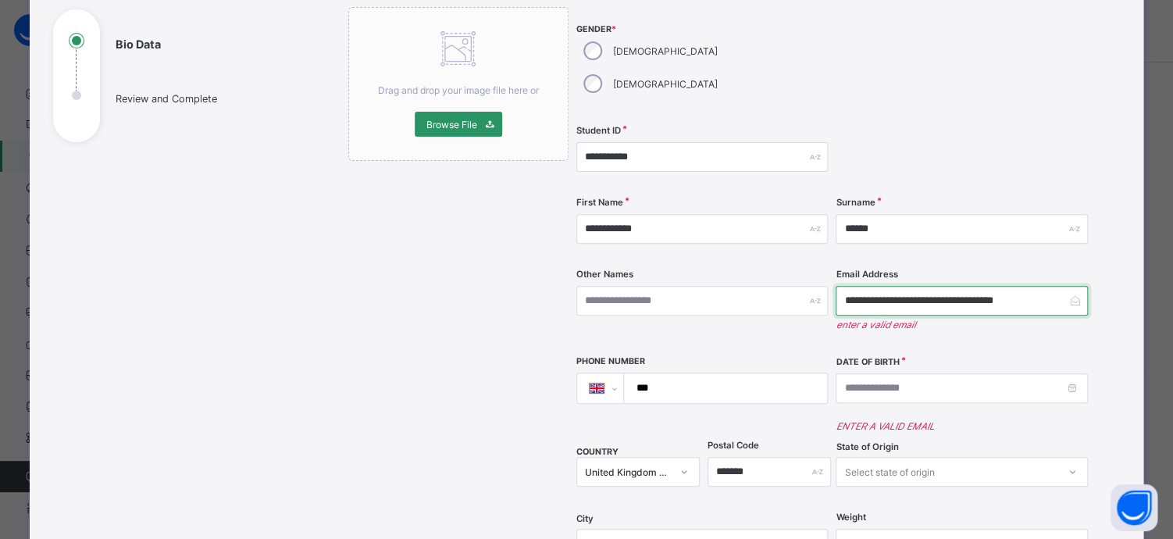
click at [1042, 286] on input "**********" at bounding box center [962, 301] width 252 height 30
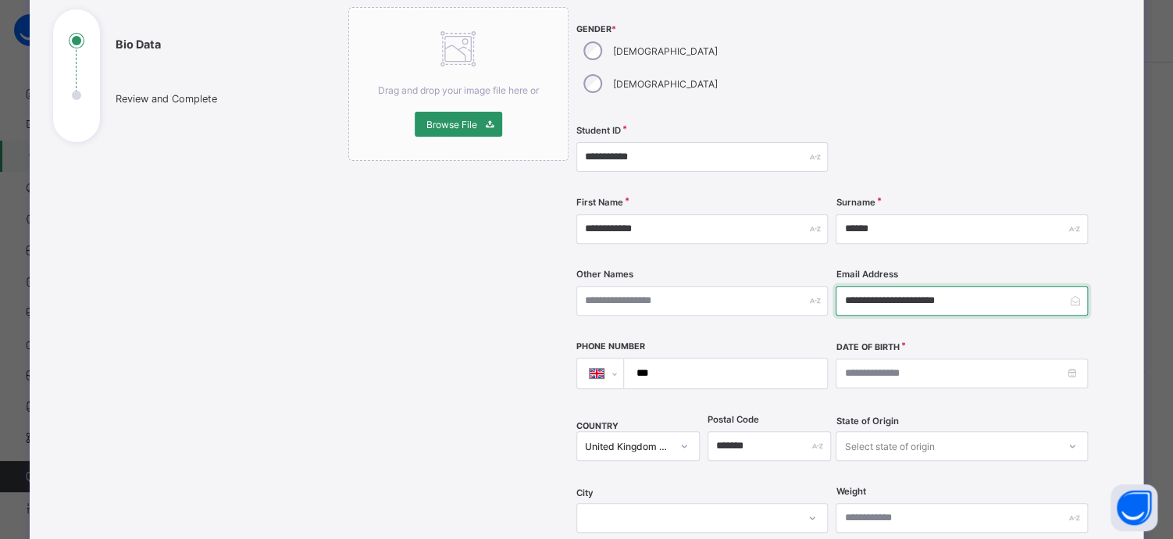
type input "**********"
click at [742, 359] on input "***" at bounding box center [722, 374] width 191 height 30
type input "**********"
click at [819, 479] on div "**********" at bounding box center [834, 314] width 514 height 615
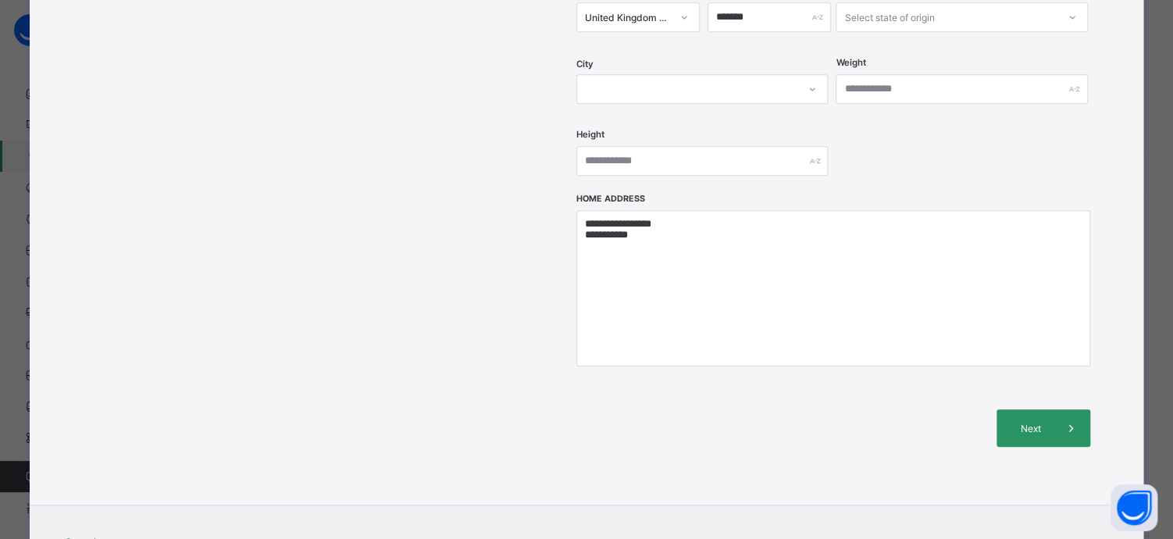
scroll to position [600, 0]
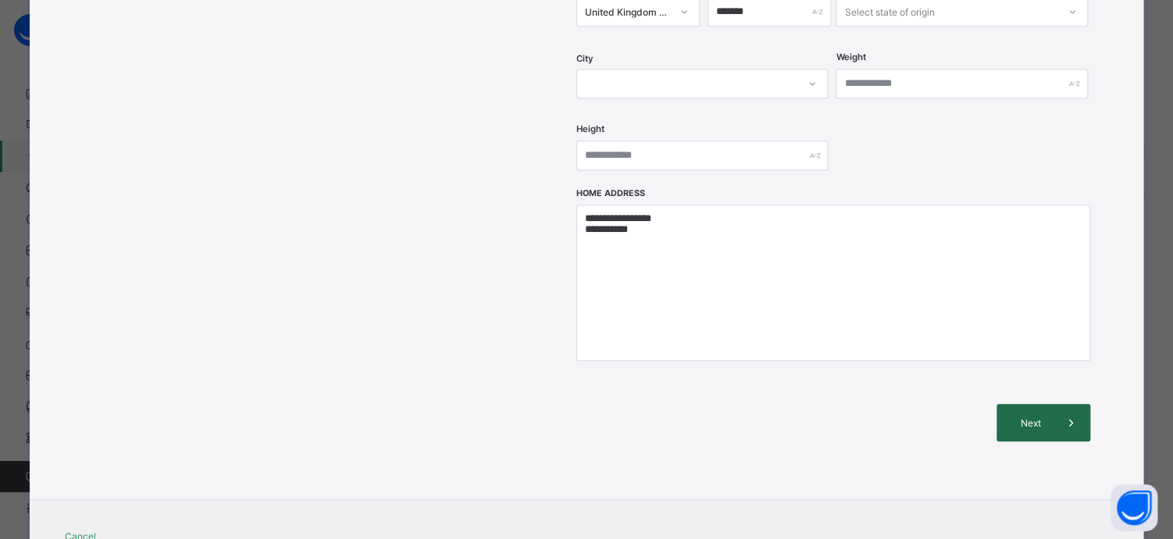
click at [1014, 404] on div "Next" at bounding box center [1044, 422] width 94 height 37
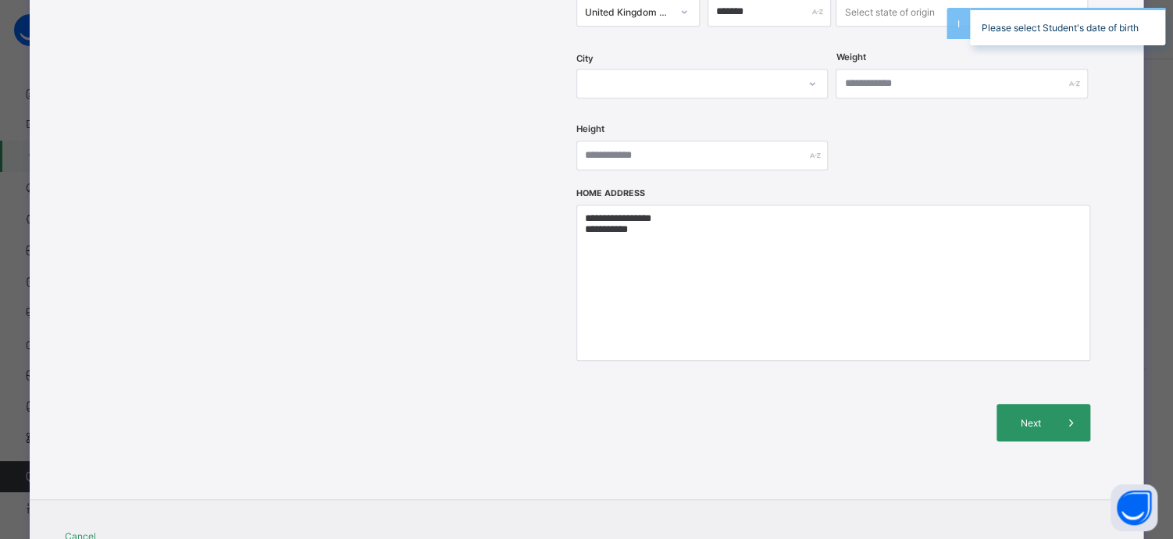
scroll to position [0, 0]
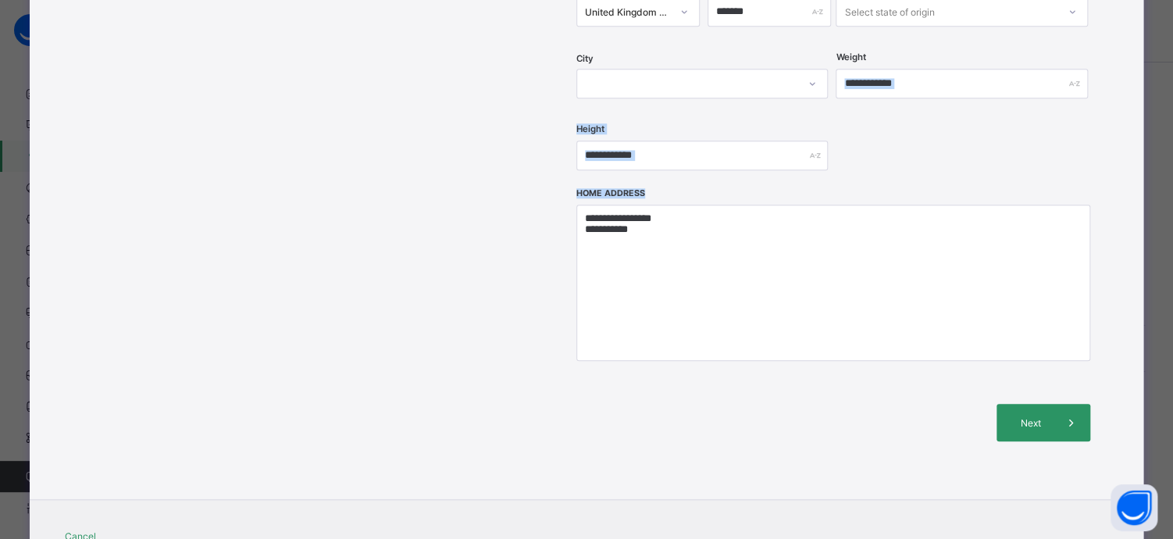
drag, startPoint x: 1036, startPoint y: 130, endPoint x: 1168, endPoint y: 307, distance: 220.5
click at [1042, 307] on div "**********" at bounding box center [586, 269] width 1173 height 539
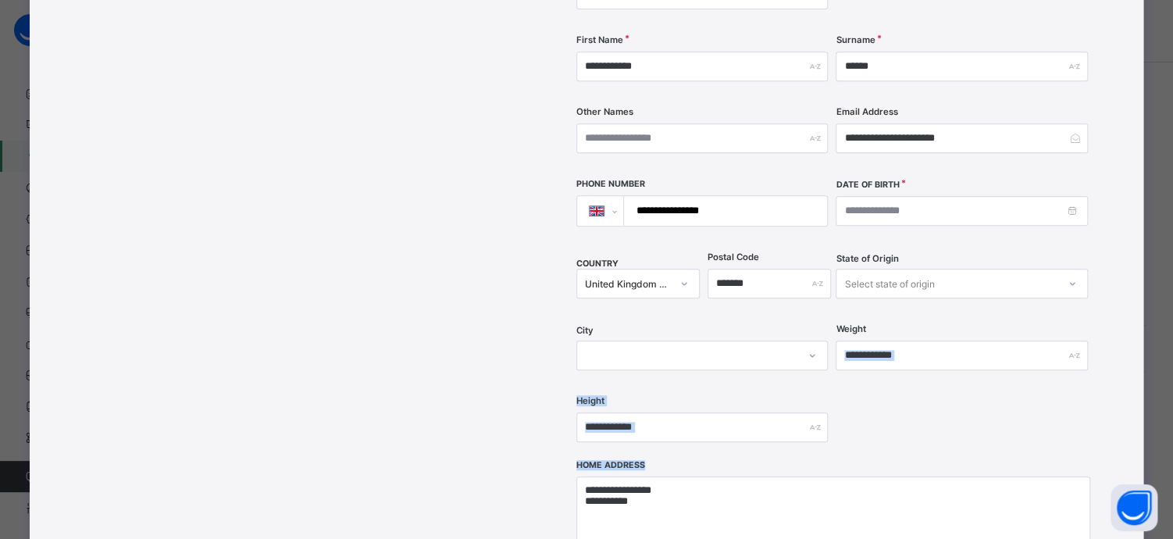
scroll to position [312, 0]
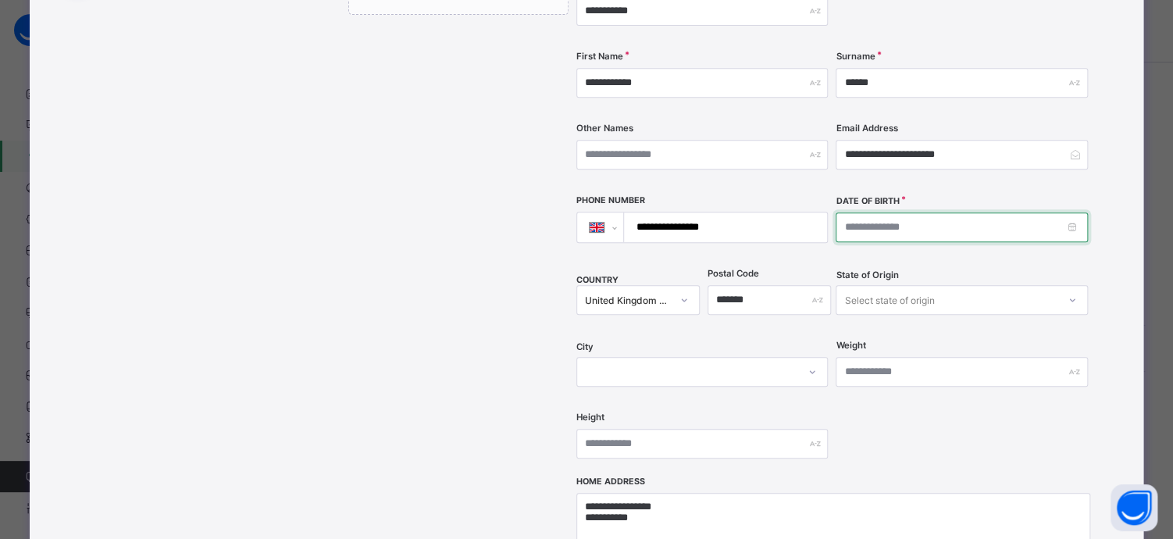
click at [847, 212] on input at bounding box center [962, 227] width 252 height 30
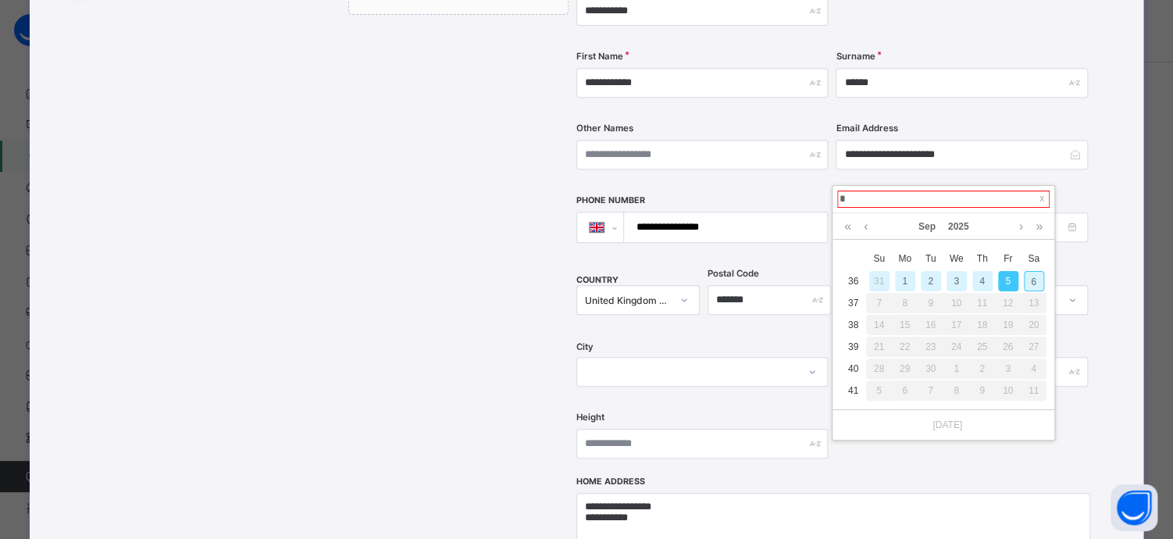
type input "**********"
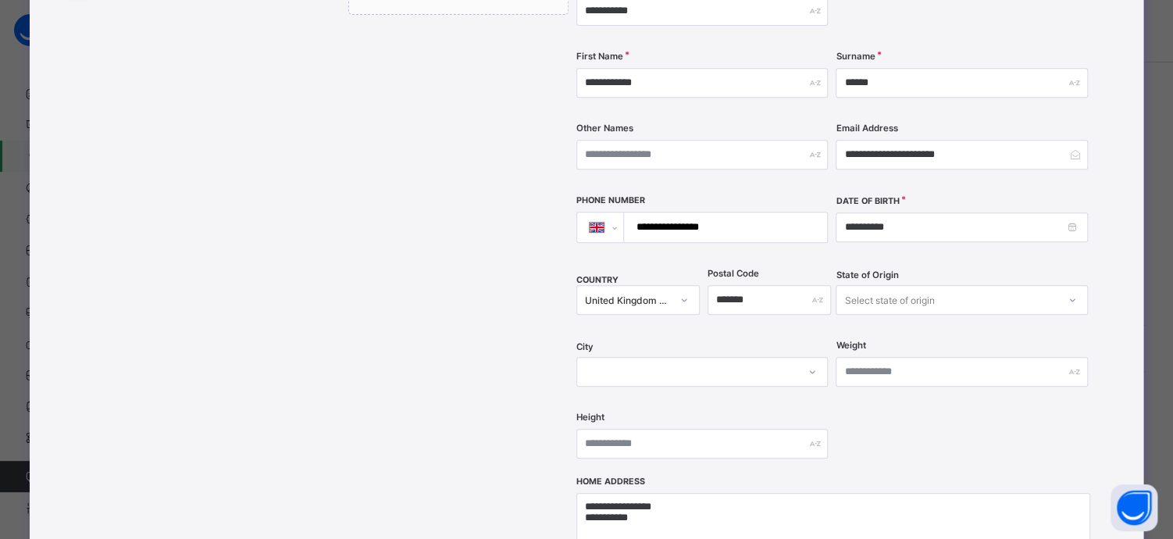
click at [1042, 308] on div "**********" at bounding box center [716, 279] width 810 height 973
click at [927, 212] on input "**********" at bounding box center [962, 227] width 252 height 30
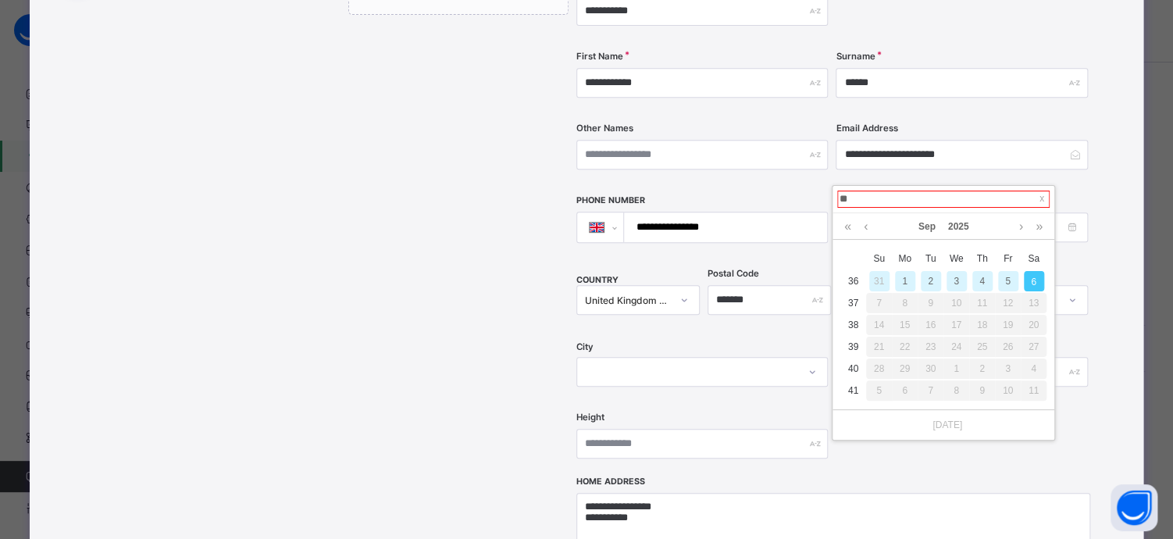
type input "*"
type input "**********"
click at [844, 229] on link at bounding box center [848, 226] width 15 height 27
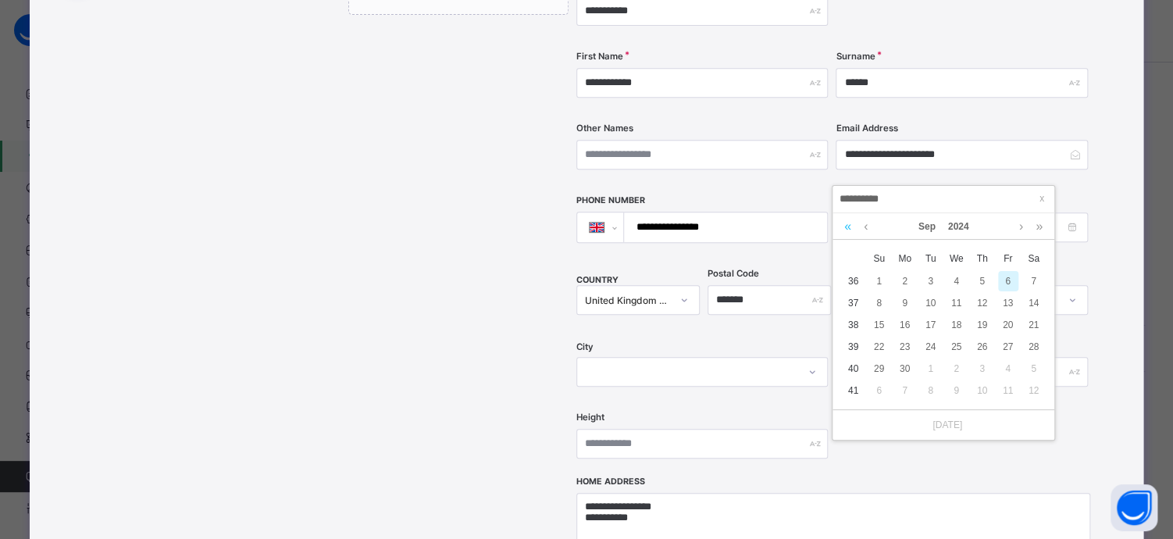
click at [844, 229] on link at bounding box center [848, 226] width 15 height 27
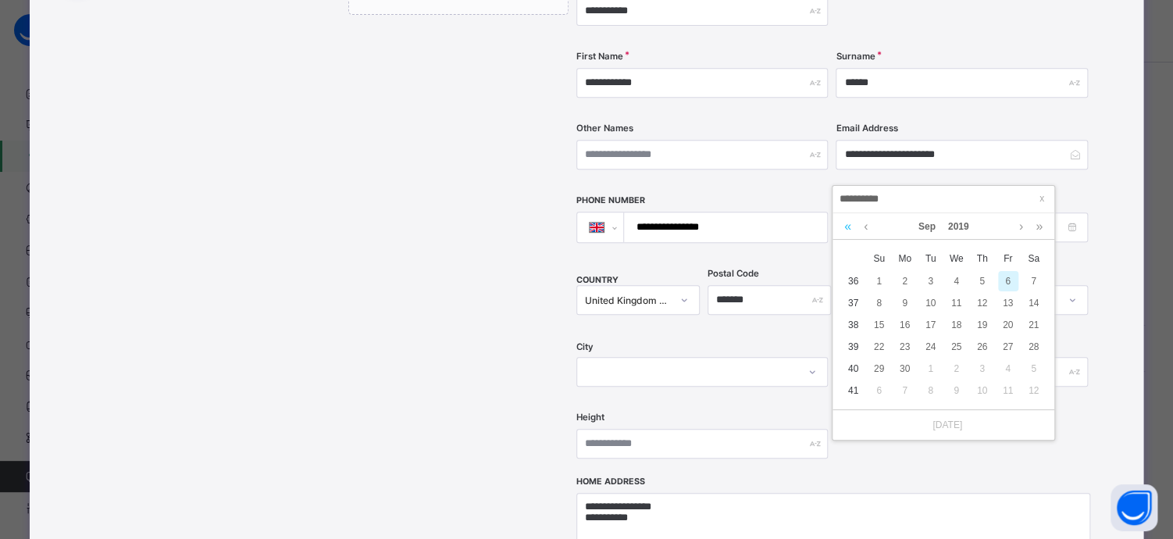
click at [844, 229] on link at bounding box center [848, 226] width 15 height 27
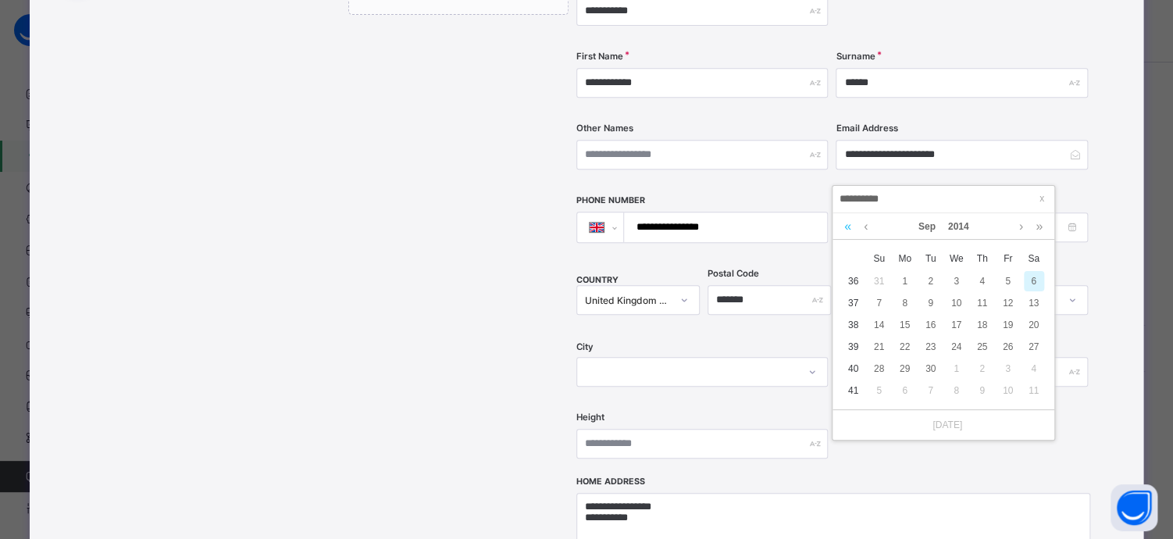
click at [844, 229] on link at bounding box center [848, 226] width 15 height 27
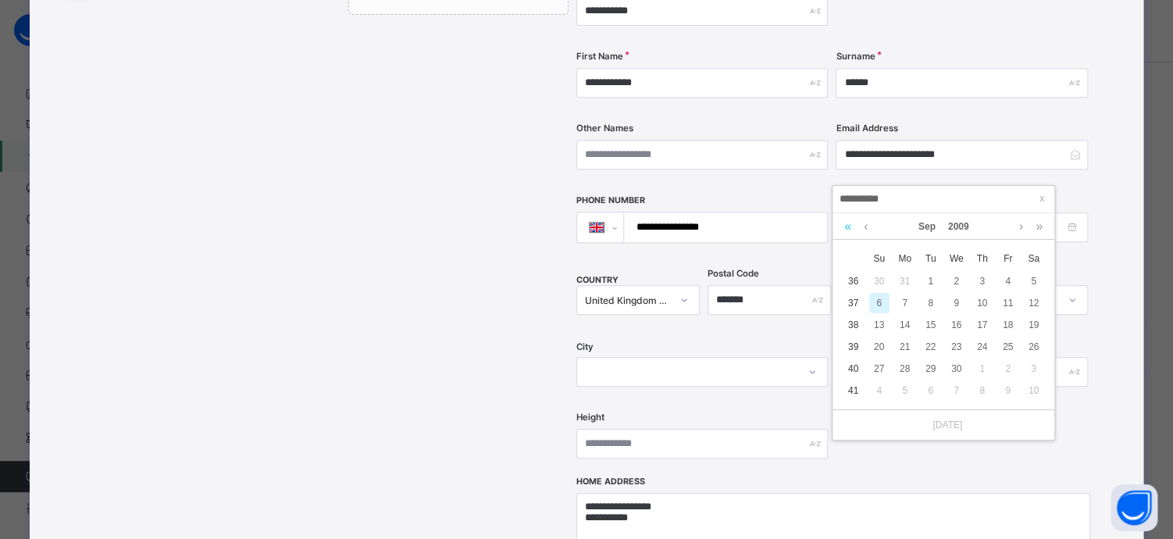
click at [844, 229] on link at bounding box center [848, 226] width 15 height 27
click at [1039, 228] on link at bounding box center [1039, 226] width 15 height 27
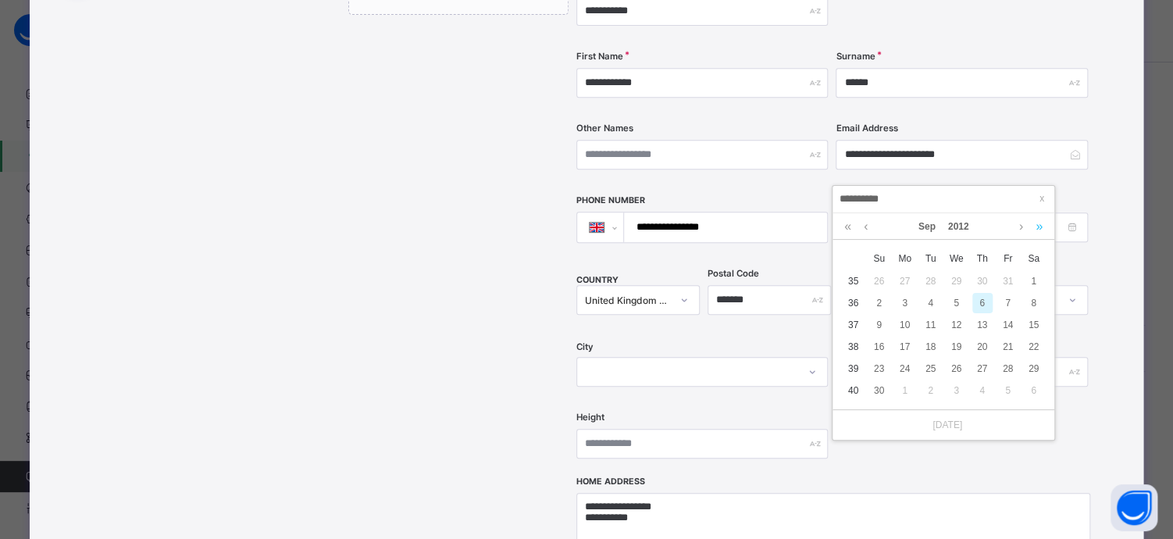
click at [1039, 228] on link at bounding box center [1039, 226] width 15 height 27
click at [864, 229] on link at bounding box center [866, 226] width 12 height 27
click at [928, 279] on div "2" at bounding box center [931, 281] width 20 height 20
type input "**********"
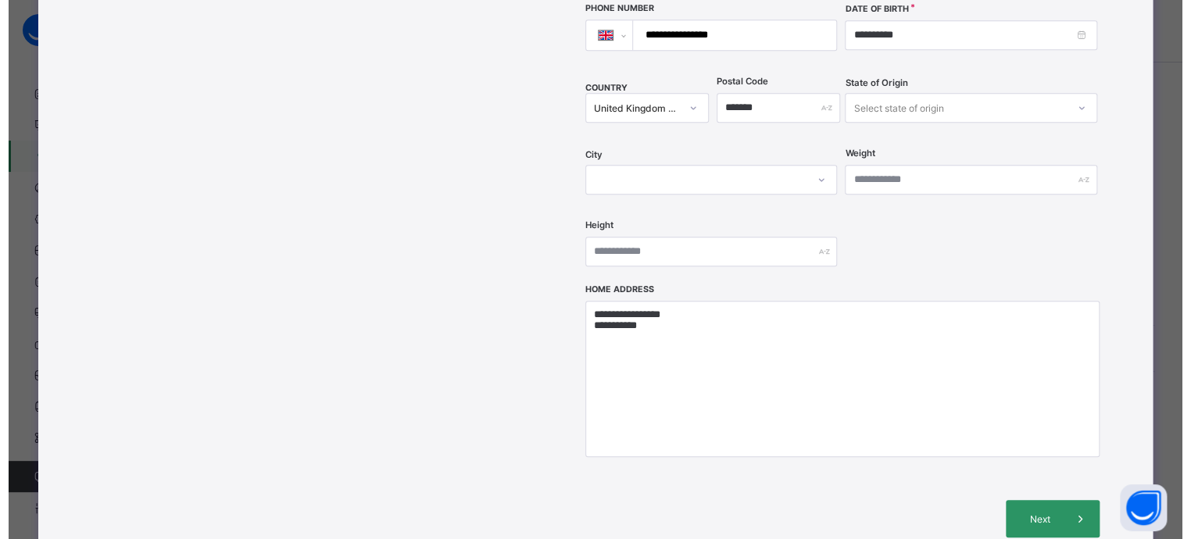
scroll to position [530, 0]
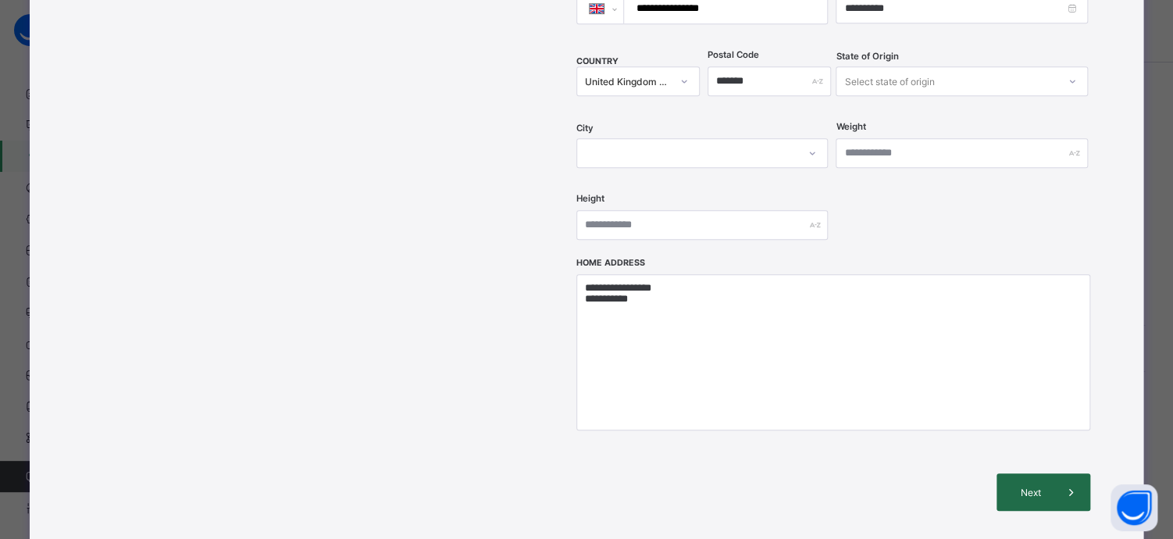
click at [1030, 479] on span "Next" at bounding box center [1031, 493] width 45 height 12
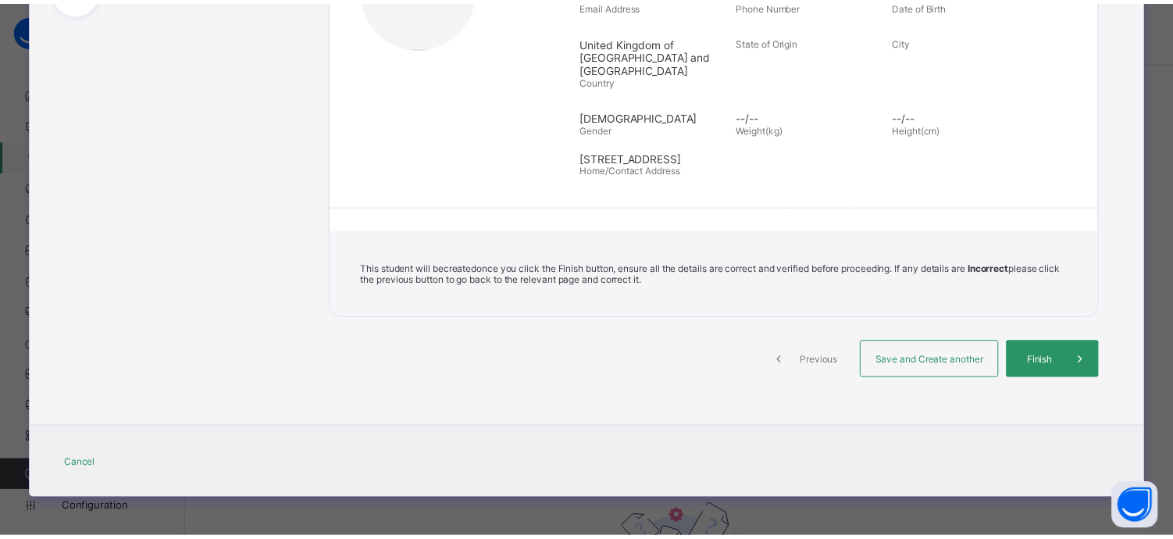
scroll to position [281, 0]
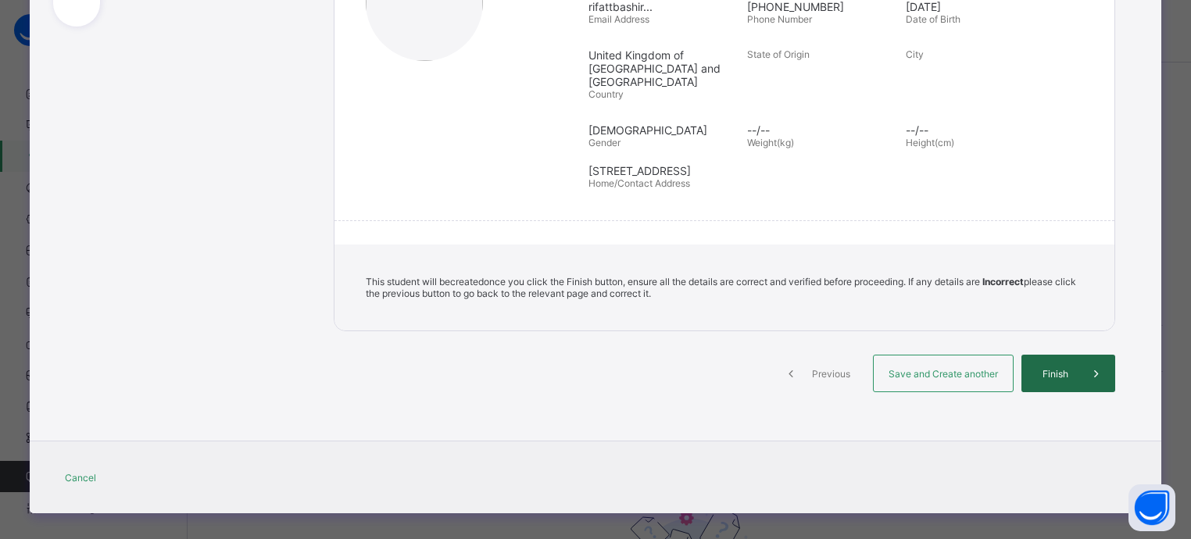
click at [1042, 368] on span "Finish" at bounding box center [1055, 374] width 45 height 12
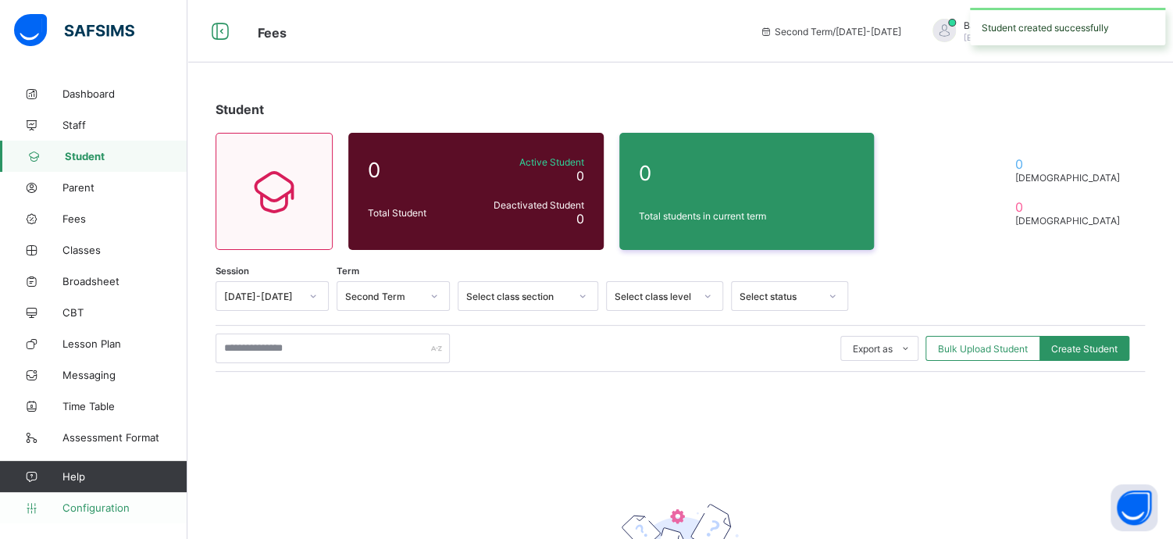
click at [81, 479] on span "Configuration" at bounding box center [124, 508] width 124 height 12
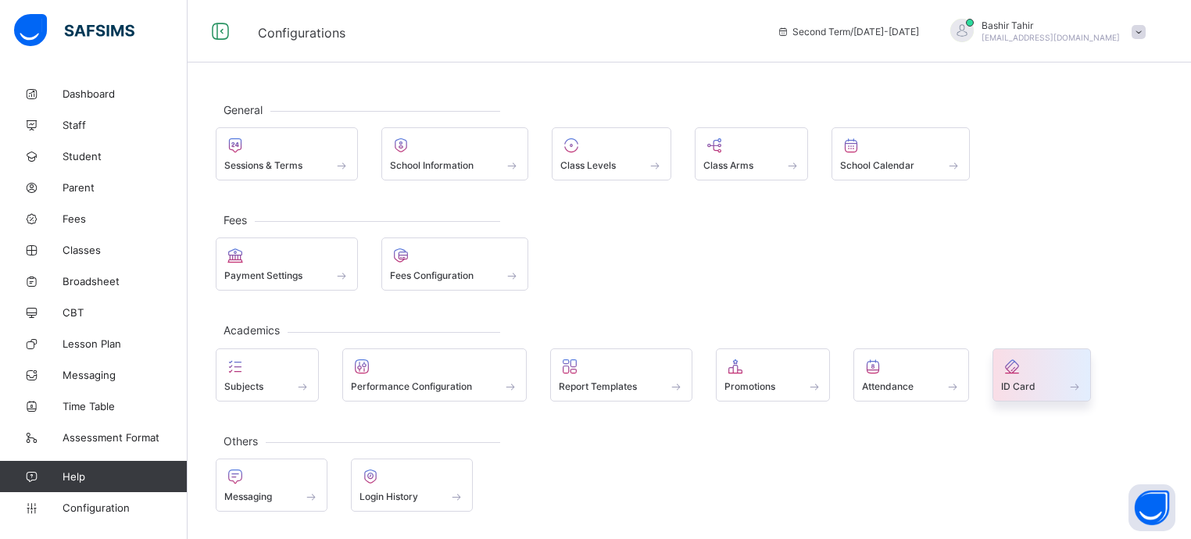
click at [1004, 384] on span "ID Card" at bounding box center [1018, 386] width 34 height 12
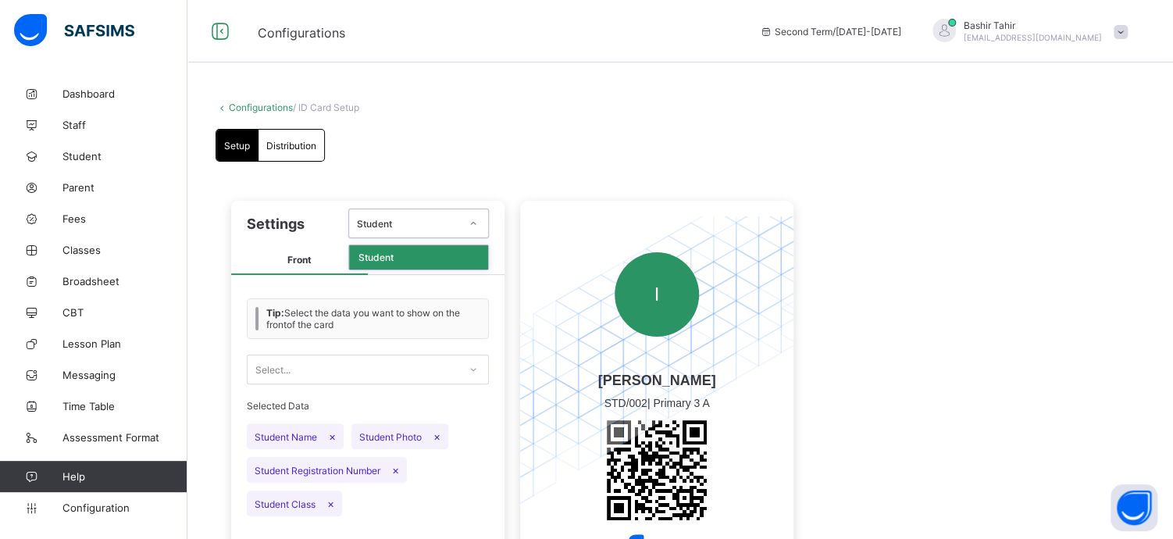
click at [380, 223] on div "Student" at bounding box center [408, 224] width 103 height 12
click at [479, 220] on div at bounding box center [473, 223] width 27 height 25
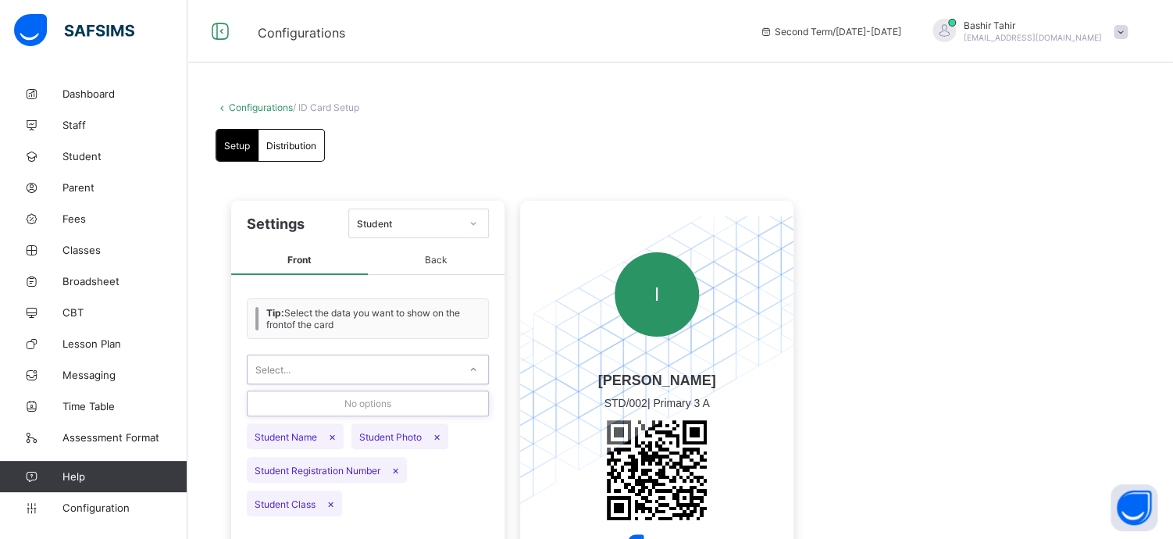
click at [473, 369] on icon at bounding box center [473, 370] width 9 height 16
click at [95, 92] on span "Dashboard" at bounding box center [124, 93] width 125 height 12
